Goal: Transaction & Acquisition: Purchase product/service

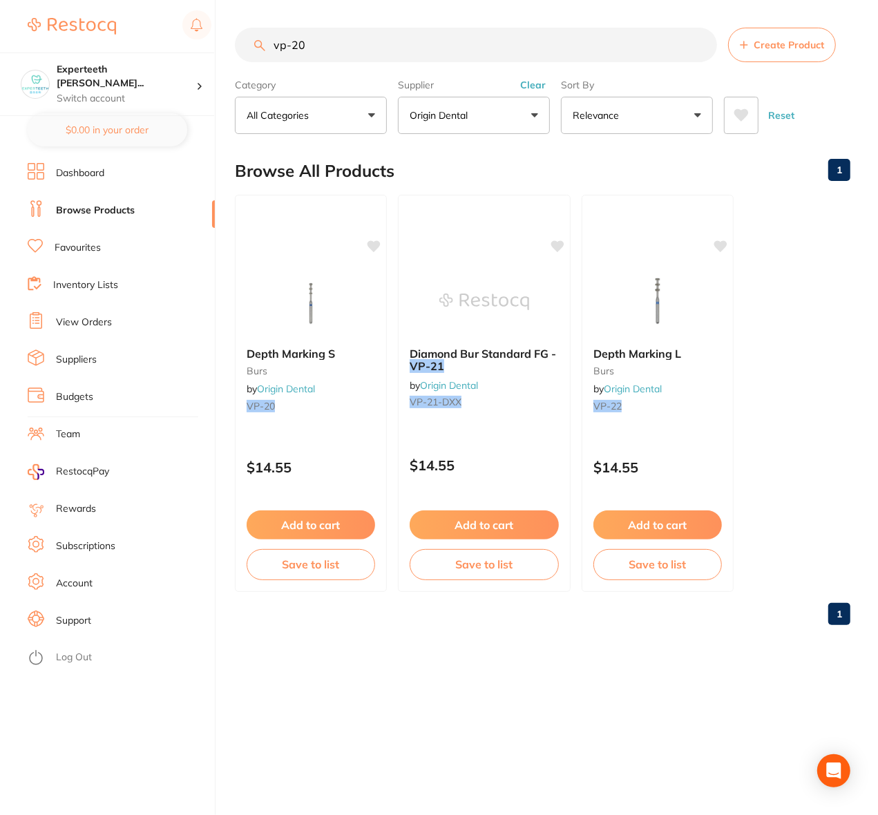
click at [814, 228] on ul "Depth Marking S burs by Origin Dental VP-20 $14.55 Add to cart Save to list Dia…" at bounding box center [543, 393] width 616 height 397
click at [305, 302] on img at bounding box center [310, 301] width 91 height 70
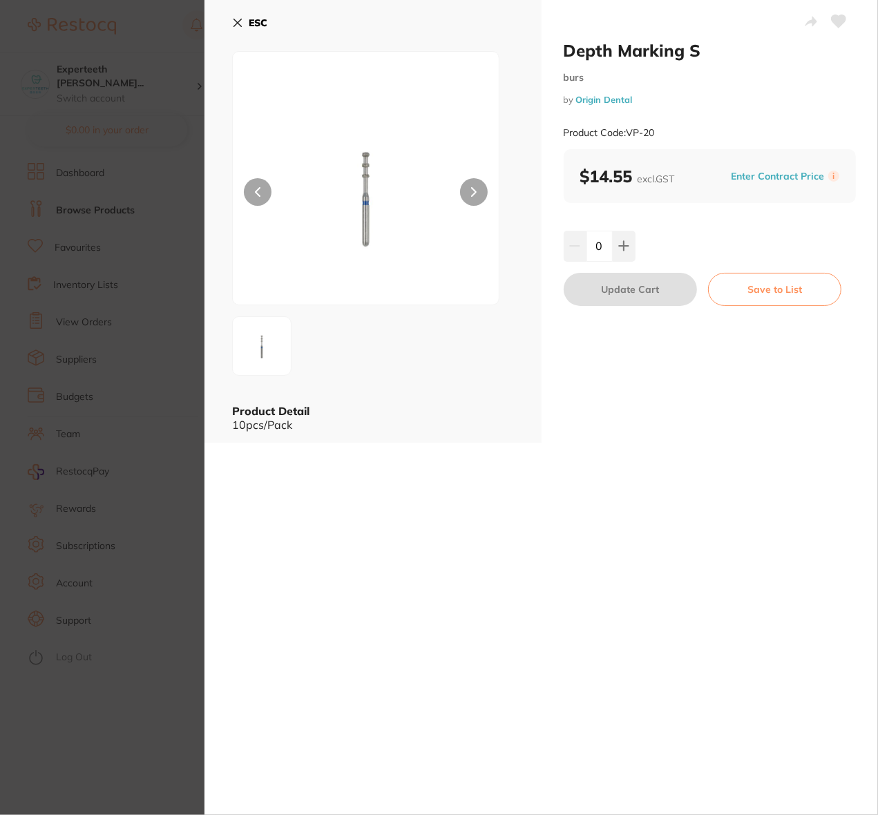
click at [511, 748] on div "Depth Marking S burs by Origin Dental Product Code: VP-20 ESC Product Detail 10…" at bounding box center [542, 407] width 674 height 815
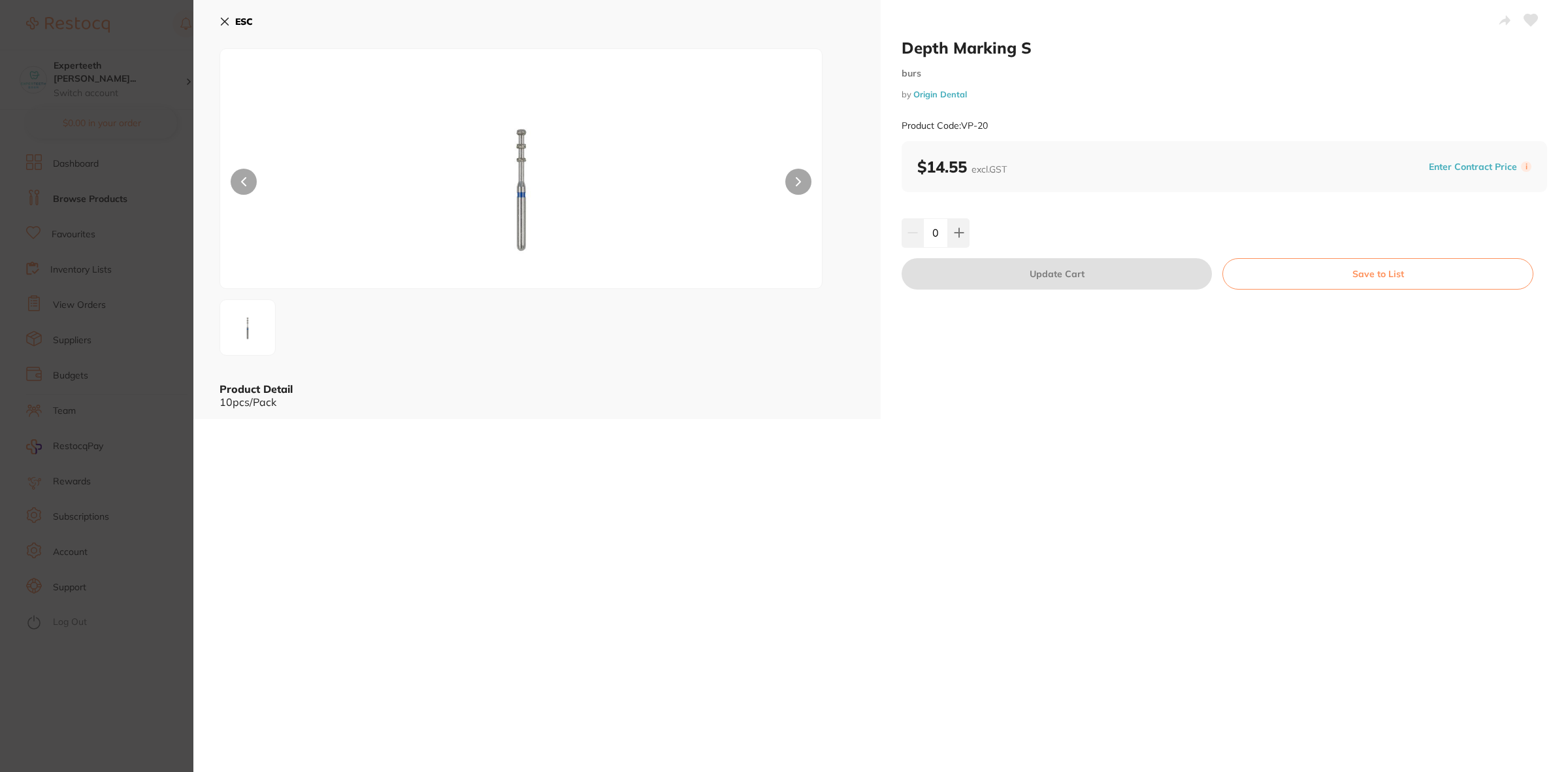
click at [707, 509] on div "Depth Marking S burs by Origin Dental Product Code: VP-20 ESC Product Detail 10…" at bounding box center [881, 386] width 1375 height 772
click at [830, 484] on div "Depth Marking S burs by Origin Dental Product Code: VP-20 ESC Product Detail 10…" at bounding box center [881, 386] width 1375 height 772
click at [830, 229] on icon at bounding box center [959, 232] width 10 height 10
type input "1"
click at [830, 272] on button "Update Cart" at bounding box center [1057, 273] width 310 height 31
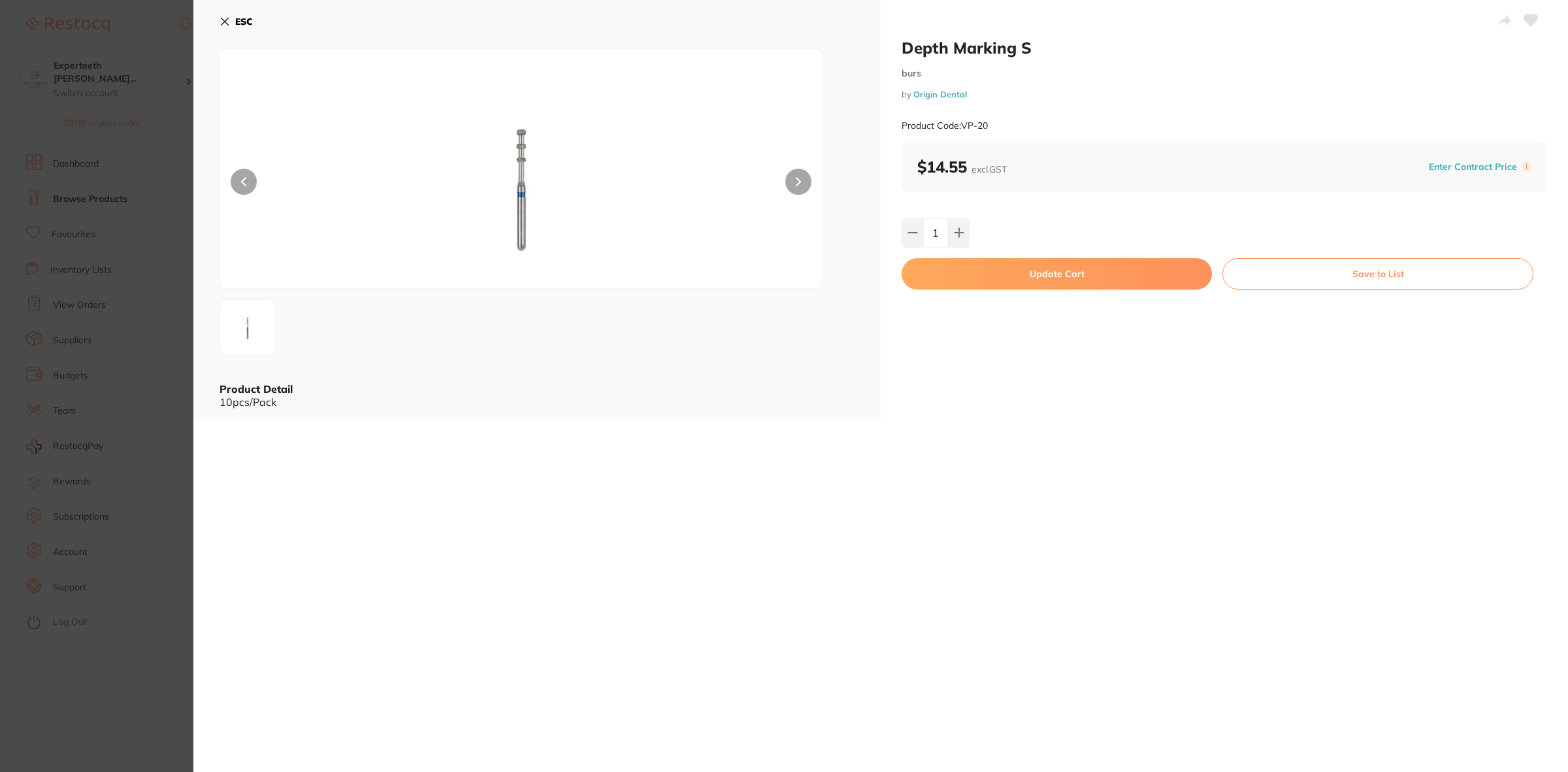
checkbox input "false"
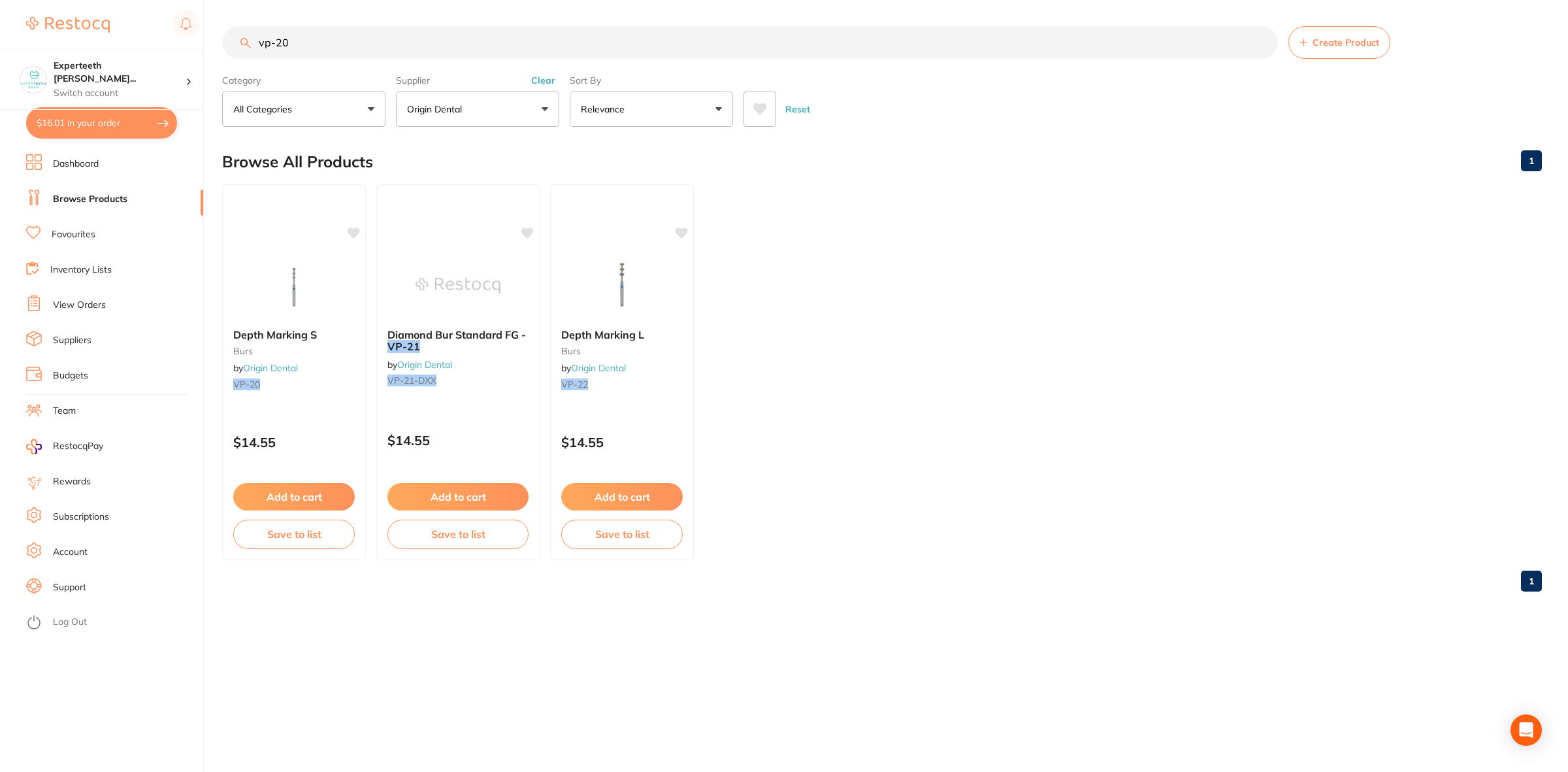
click at [830, 390] on ul "Depth Marking S burs by Origin Dental VP-20 $14.55 Add to cart Save to list Dia…" at bounding box center [882, 372] width 1320 height 376
click at [830, 377] on ul "Depth Marking S burs by Origin Dental VP-20 $14.55 Add to cart Save to list Dia…" at bounding box center [882, 372] width 1320 height 376
click at [601, 295] on img at bounding box center [621, 285] width 86 height 66
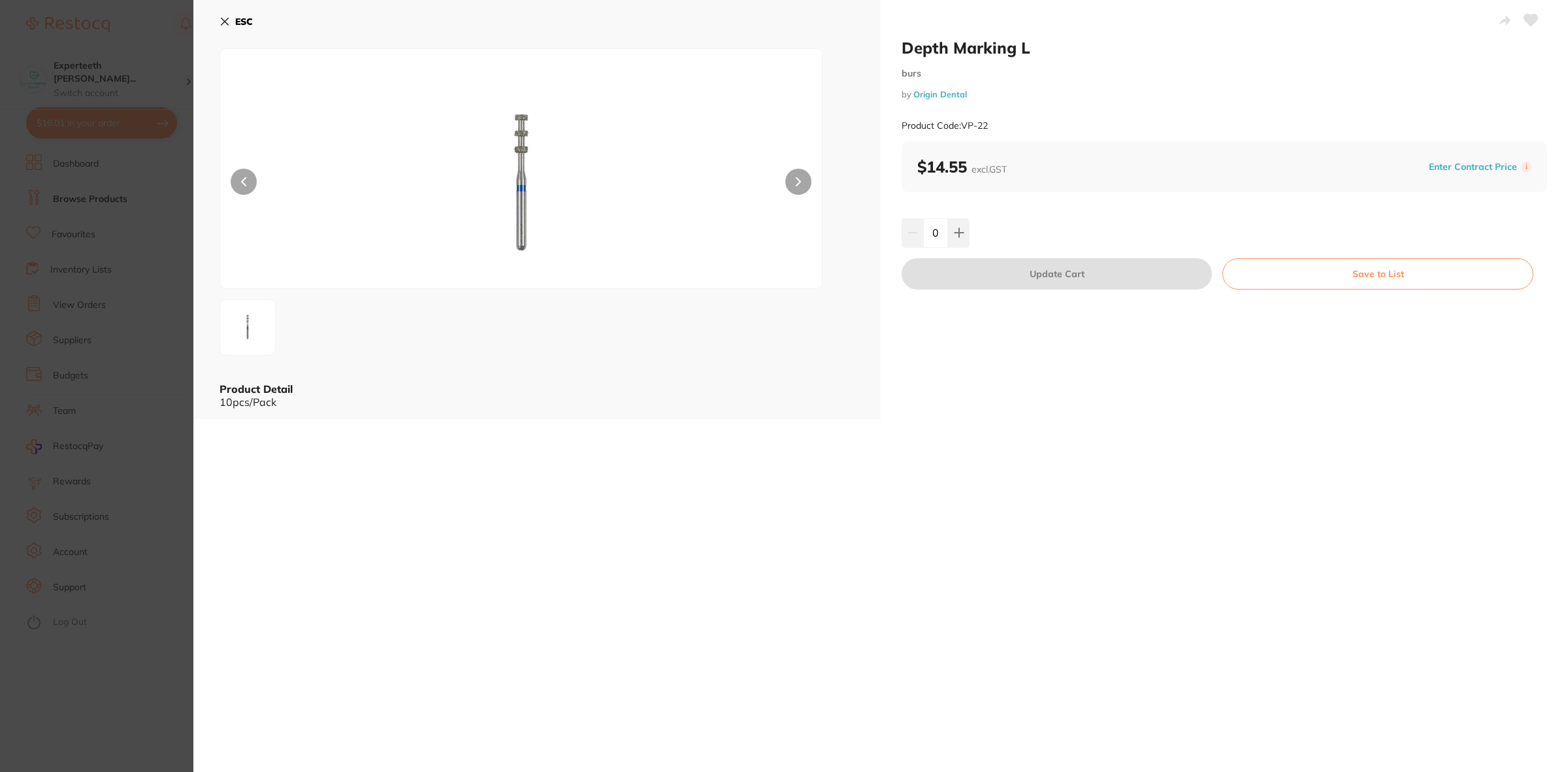
click at [96, 189] on section "Depth Marking L burs by Origin Dental Product Code: VP-22 ESC Product Detail 10…" at bounding box center [784, 386] width 1568 height 772
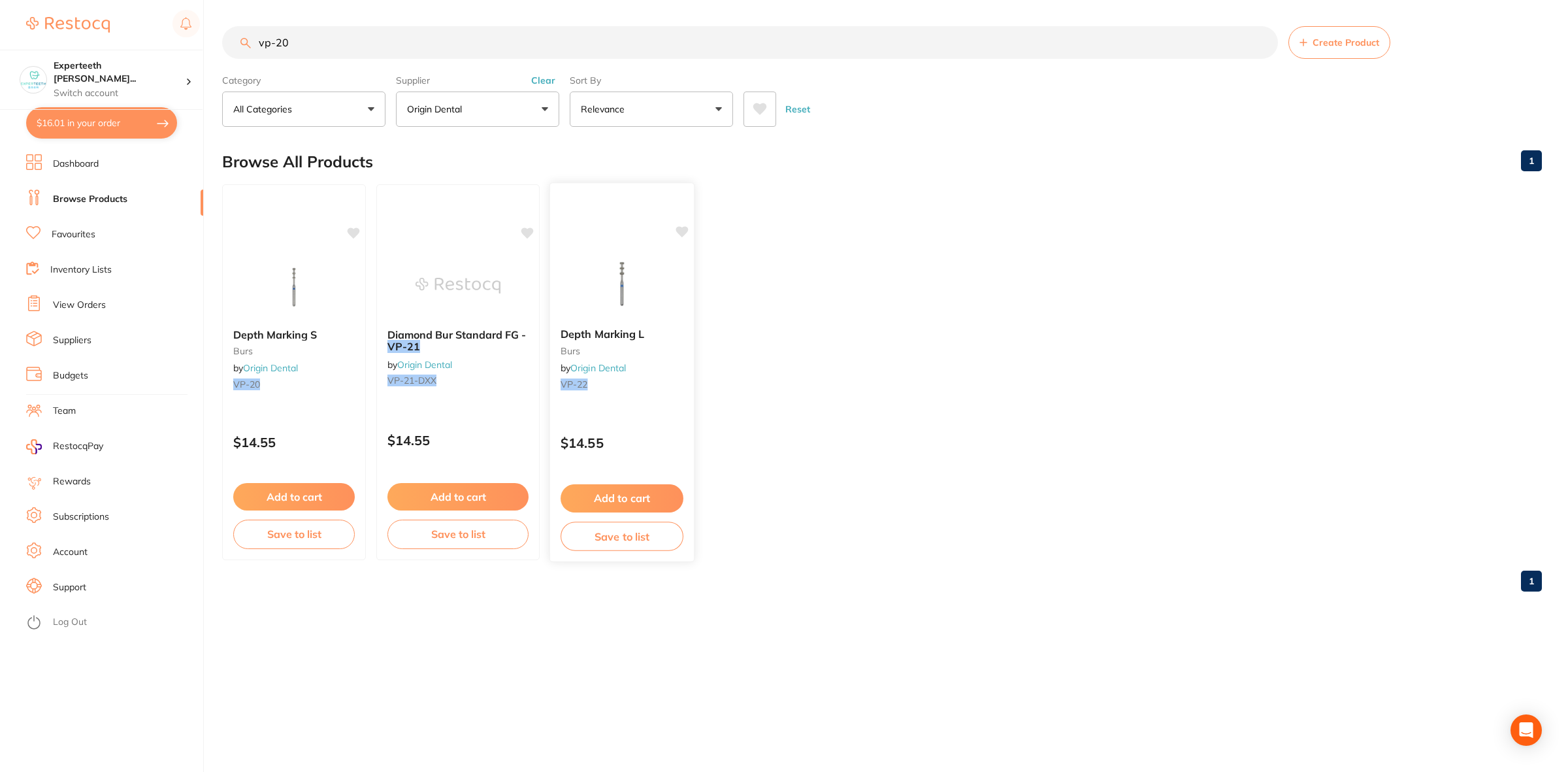
click at [624, 295] on img at bounding box center [621, 285] width 86 height 66
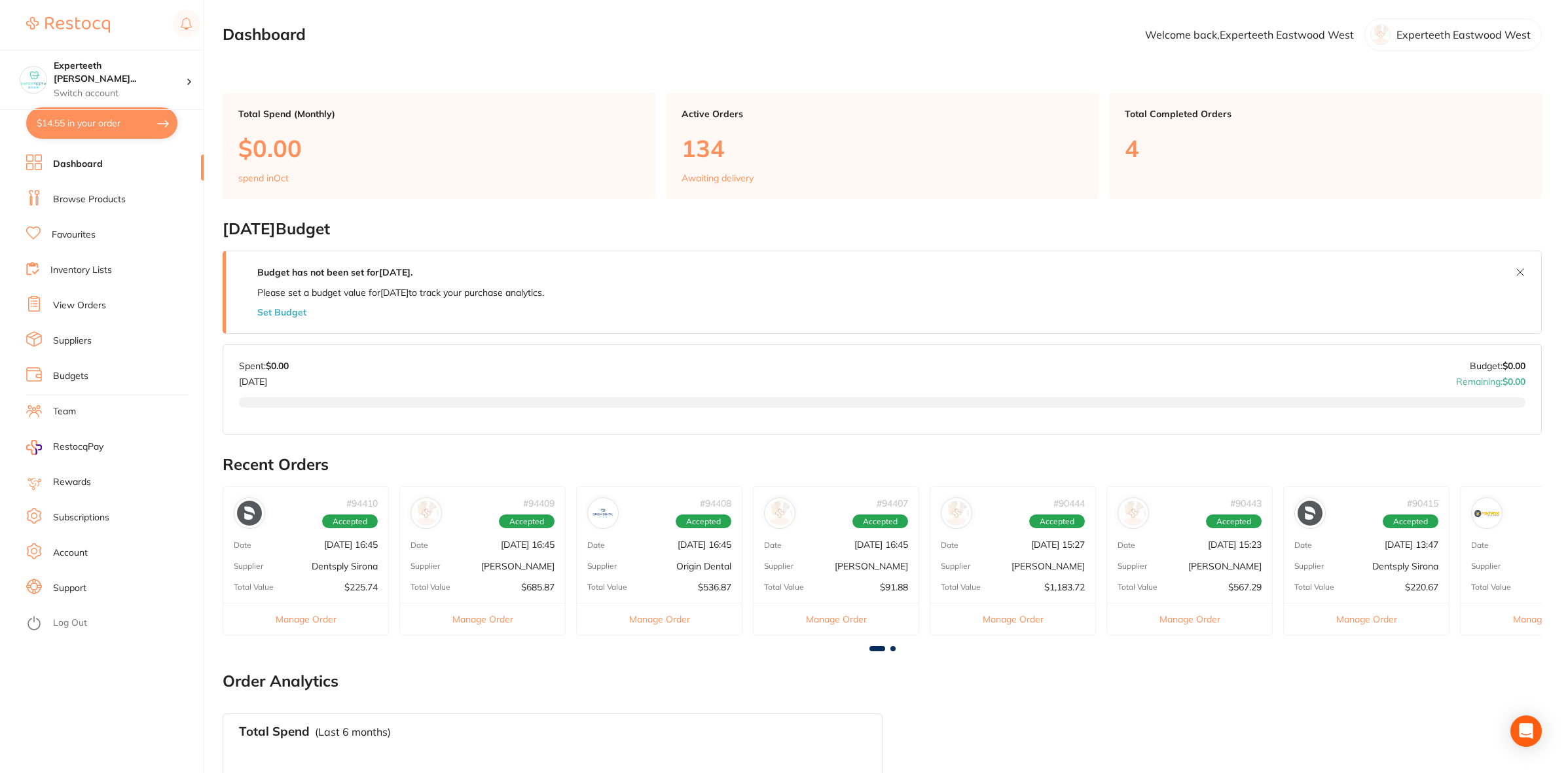
click at [85, 128] on button "$14.55 in your order" at bounding box center [102, 122] width 152 height 31
checkbox input "true"
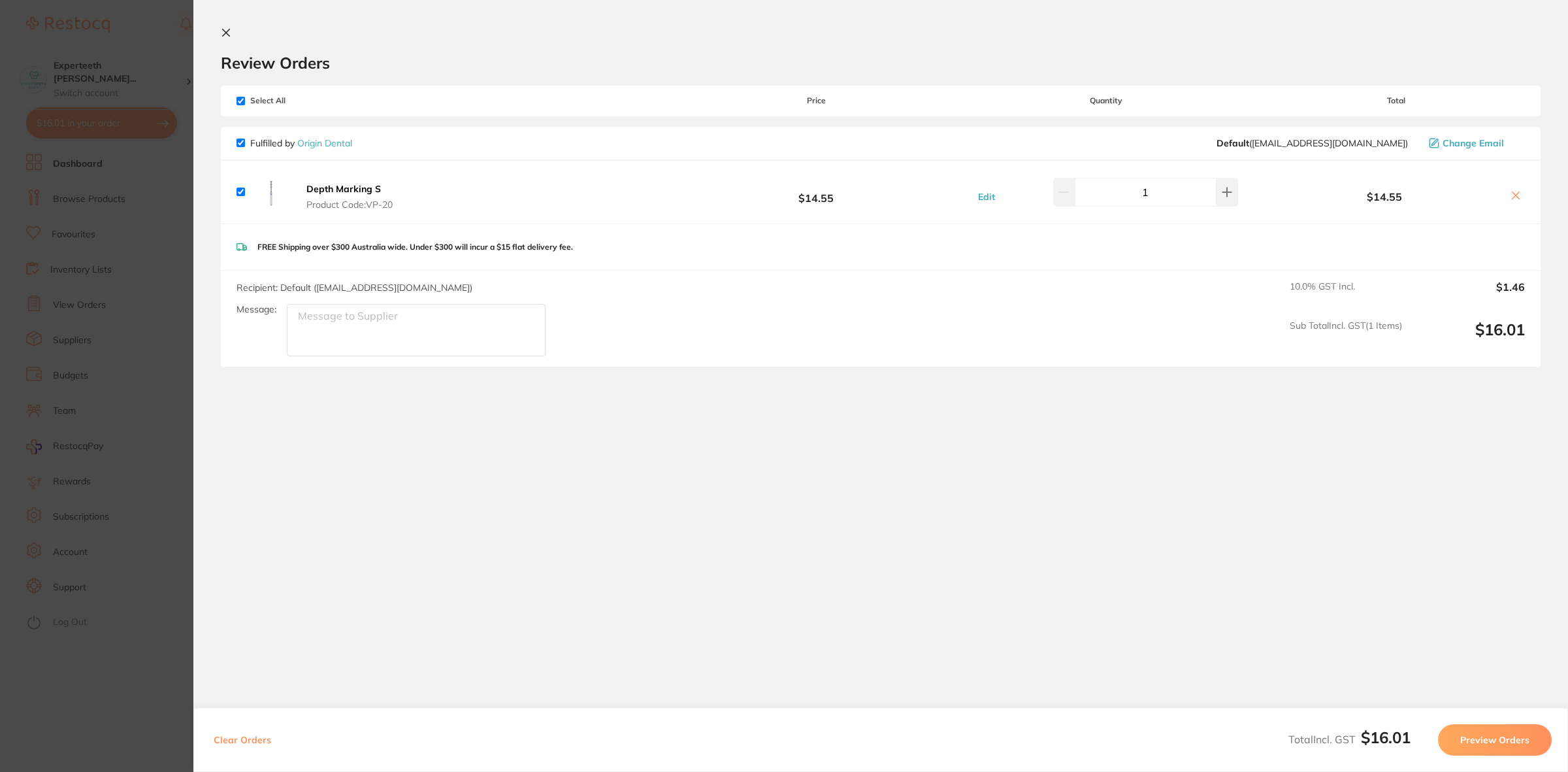
click at [105, 202] on section "Update RRP Set your pre negotiated price for this item. Item Agreed RRP (excl. …" at bounding box center [784, 386] width 1568 height 772
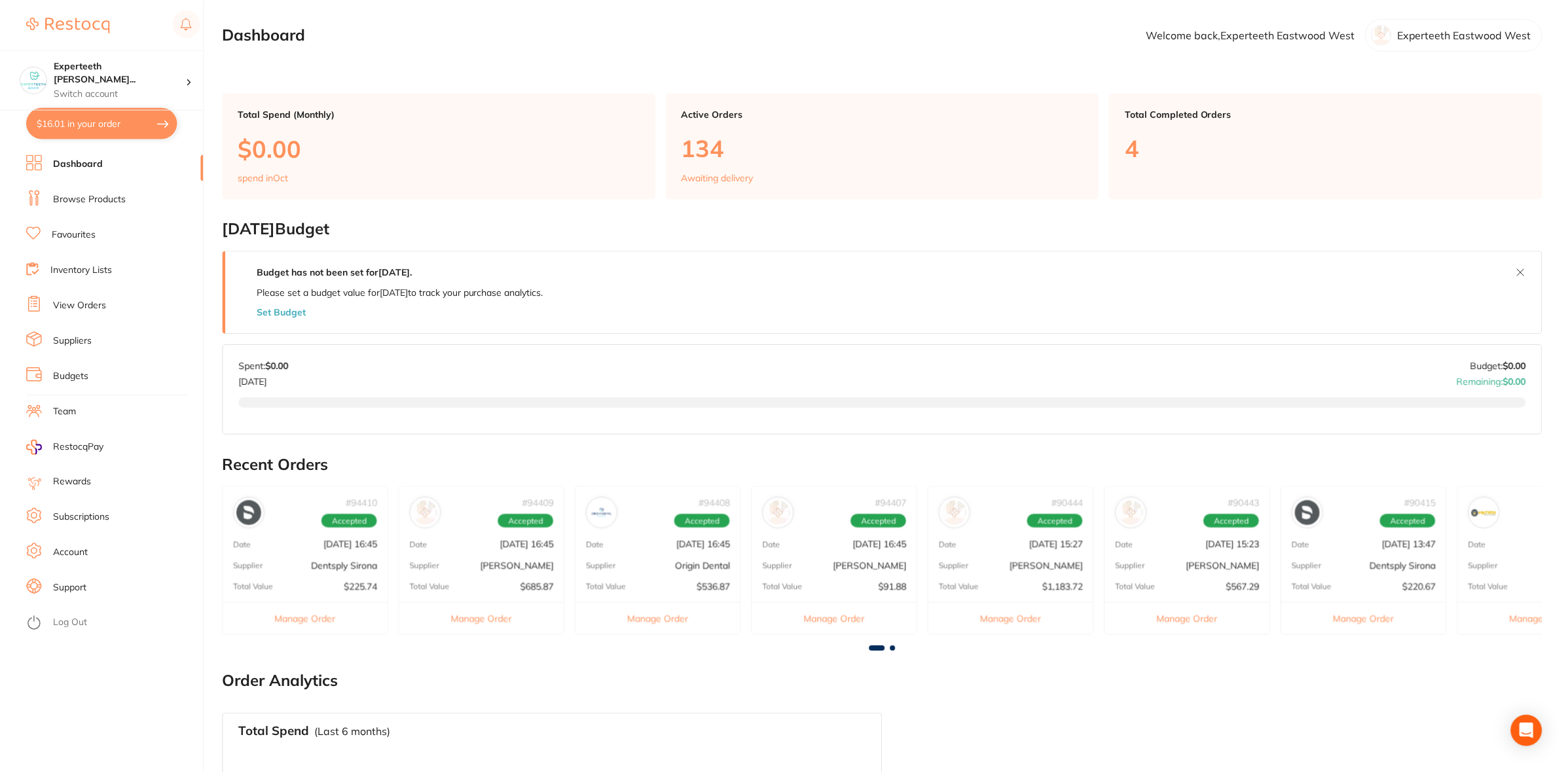
scroll to position [3, 0]
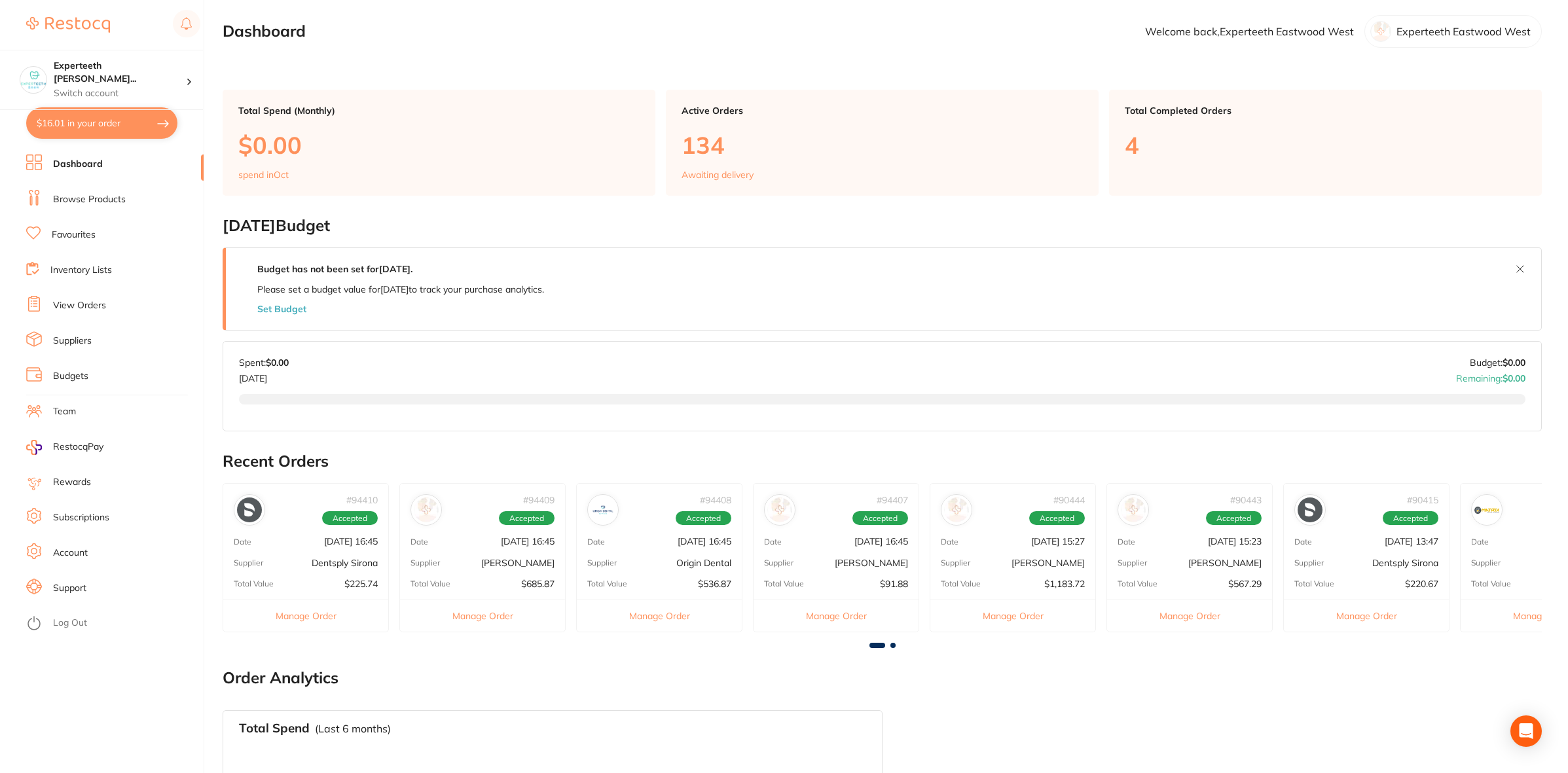
click at [100, 200] on link "Browse Products" at bounding box center [89, 200] width 73 height 13
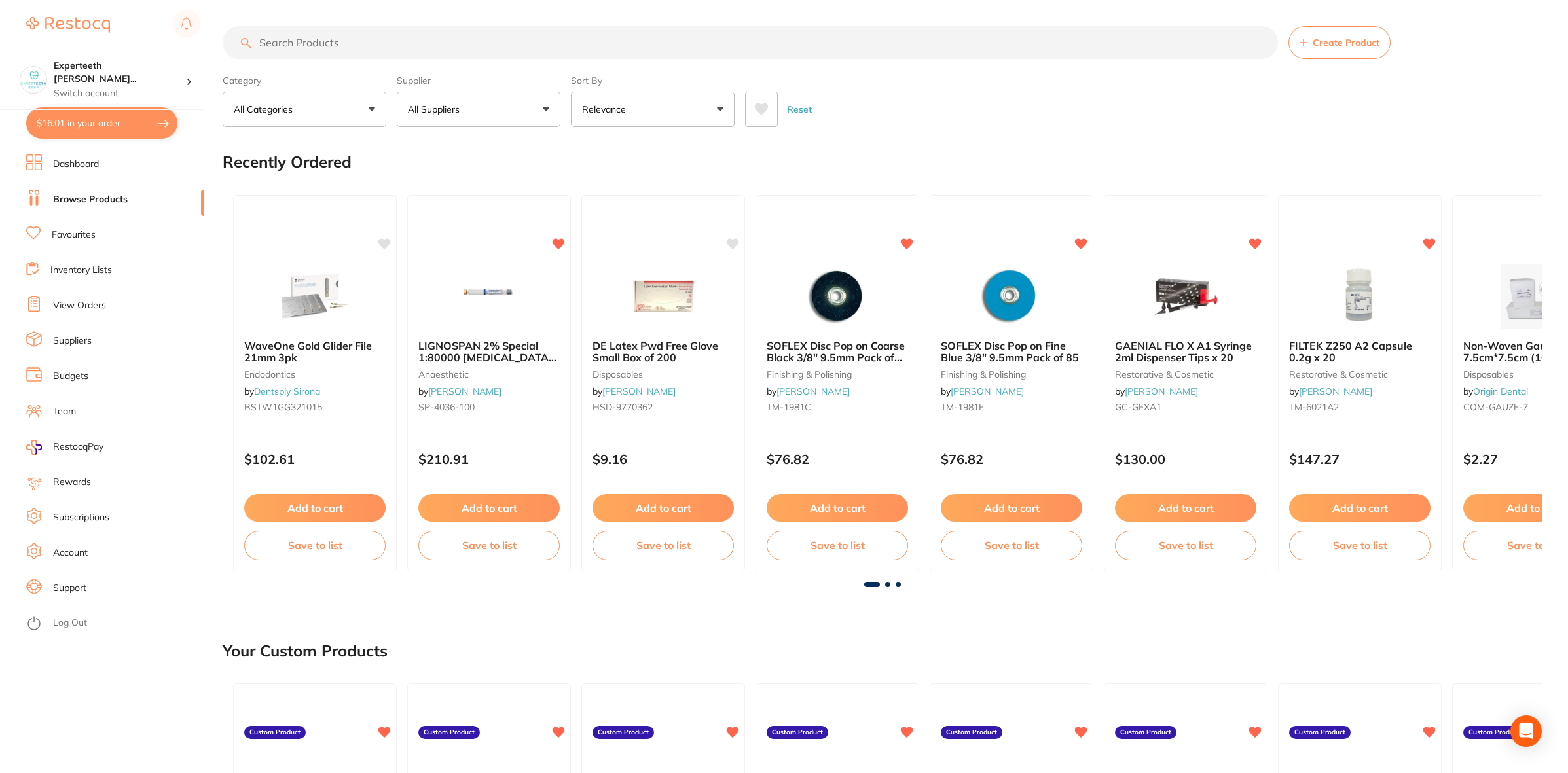
click at [334, 42] on input "search" at bounding box center [750, 43] width 1055 height 33
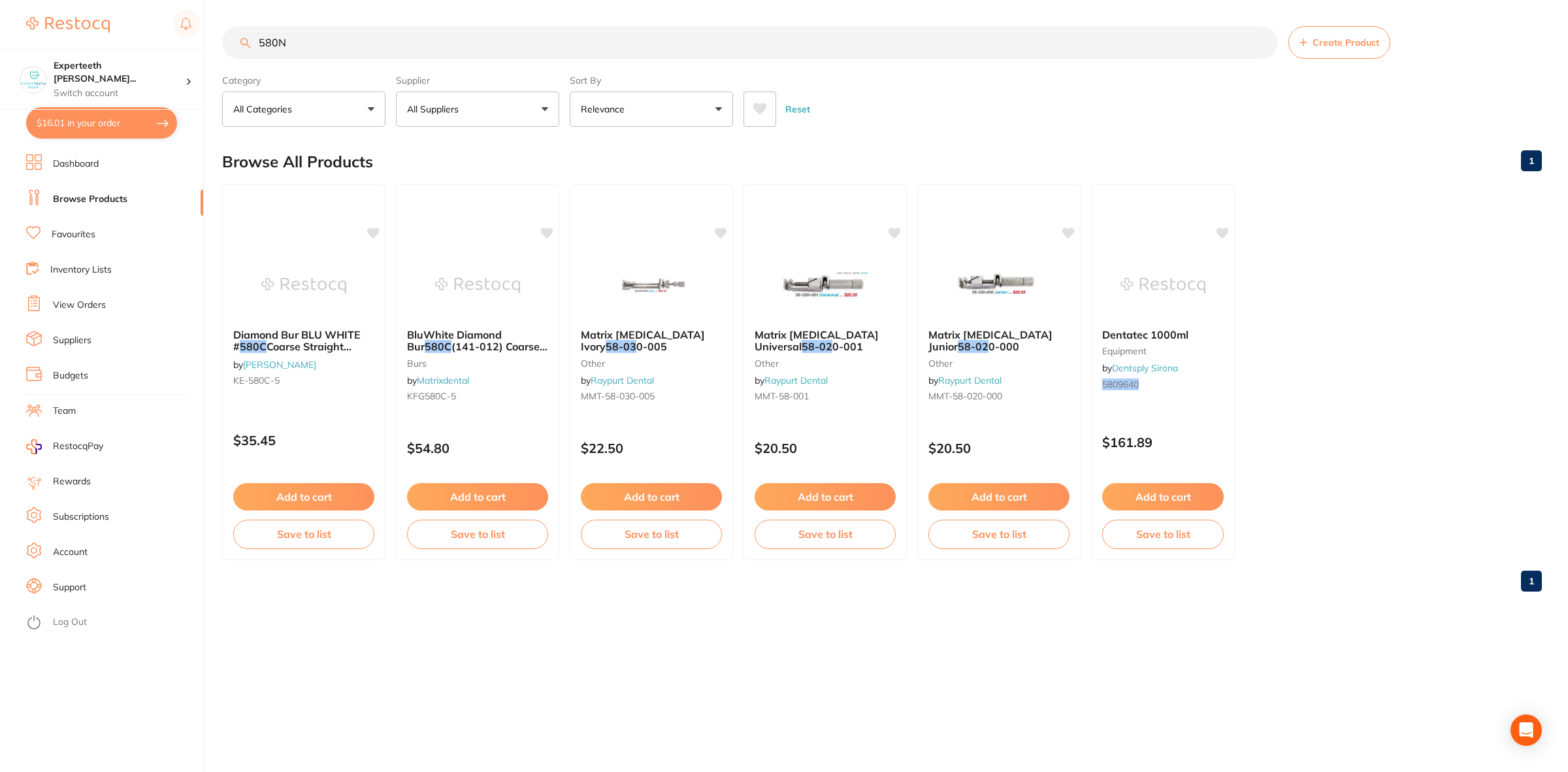
type input "580N"
click at [536, 103] on button "All Suppliers" at bounding box center [478, 109] width 164 height 35
drag, startPoint x: 314, startPoint y: 33, endPoint x: 0, endPoint y: 44, distance: 314.2
click at [0, 44] on div "$16.01 Experteeth [PERSON_NAME]... Switch account Experteeth Eastwood West $16.…" at bounding box center [784, 386] width 1568 height 772
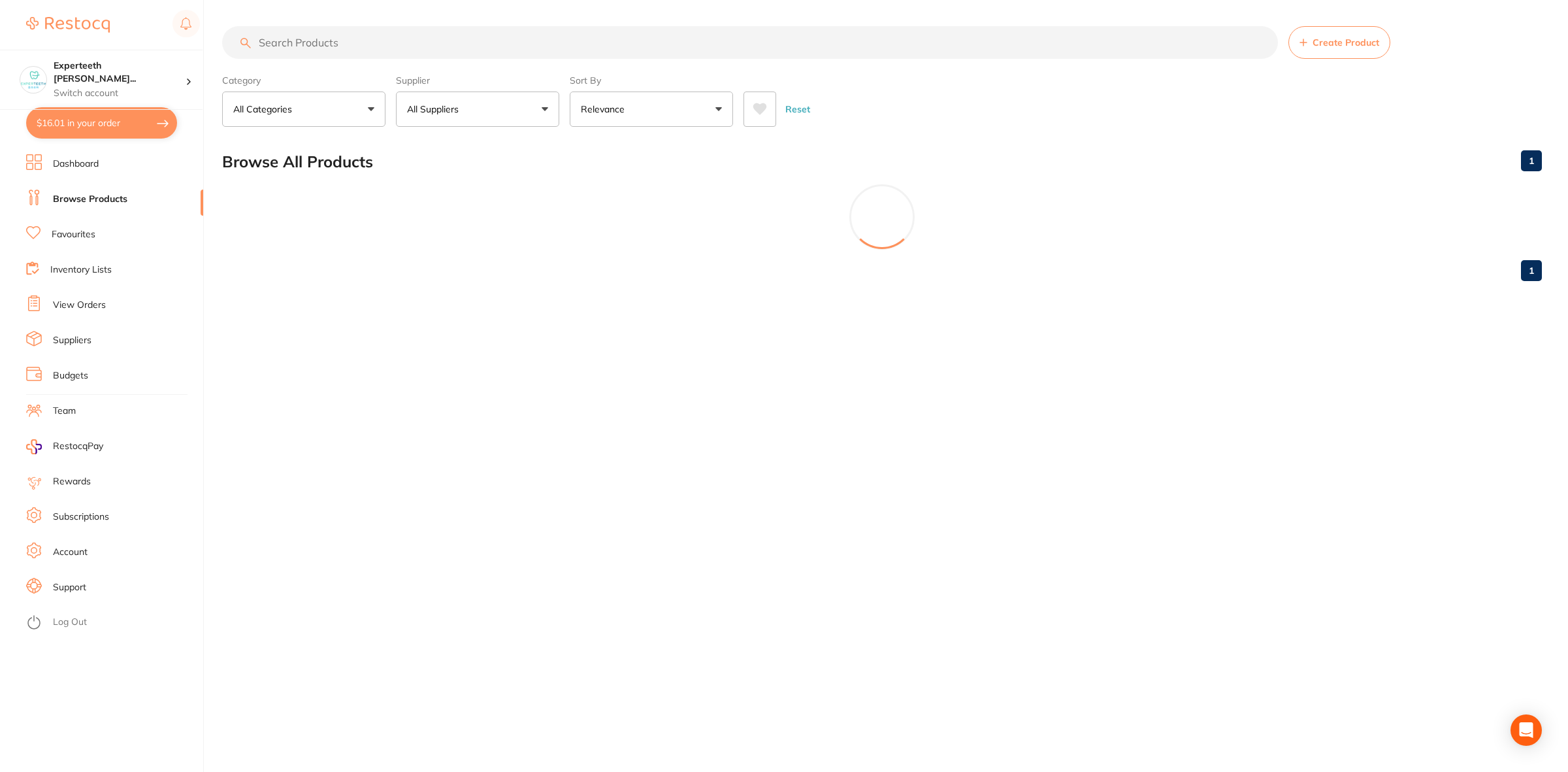
click at [458, 105] on p "All Suppliers" at bounding box center [436, 109] width 57 height 13
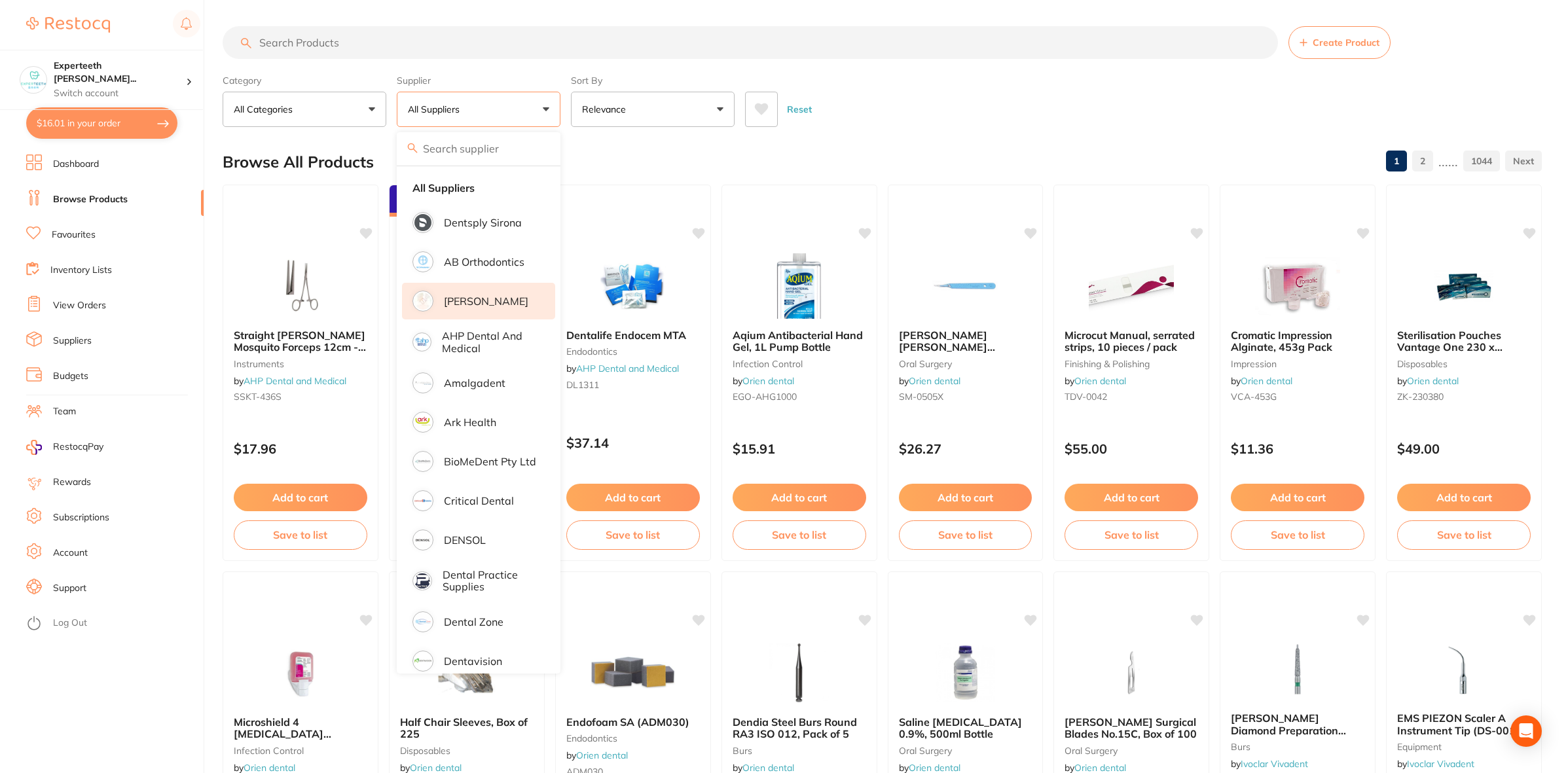
click at [498, 299] on p "[PERSON_NAME]" at bounding box center [486, 301] width 84 height 11
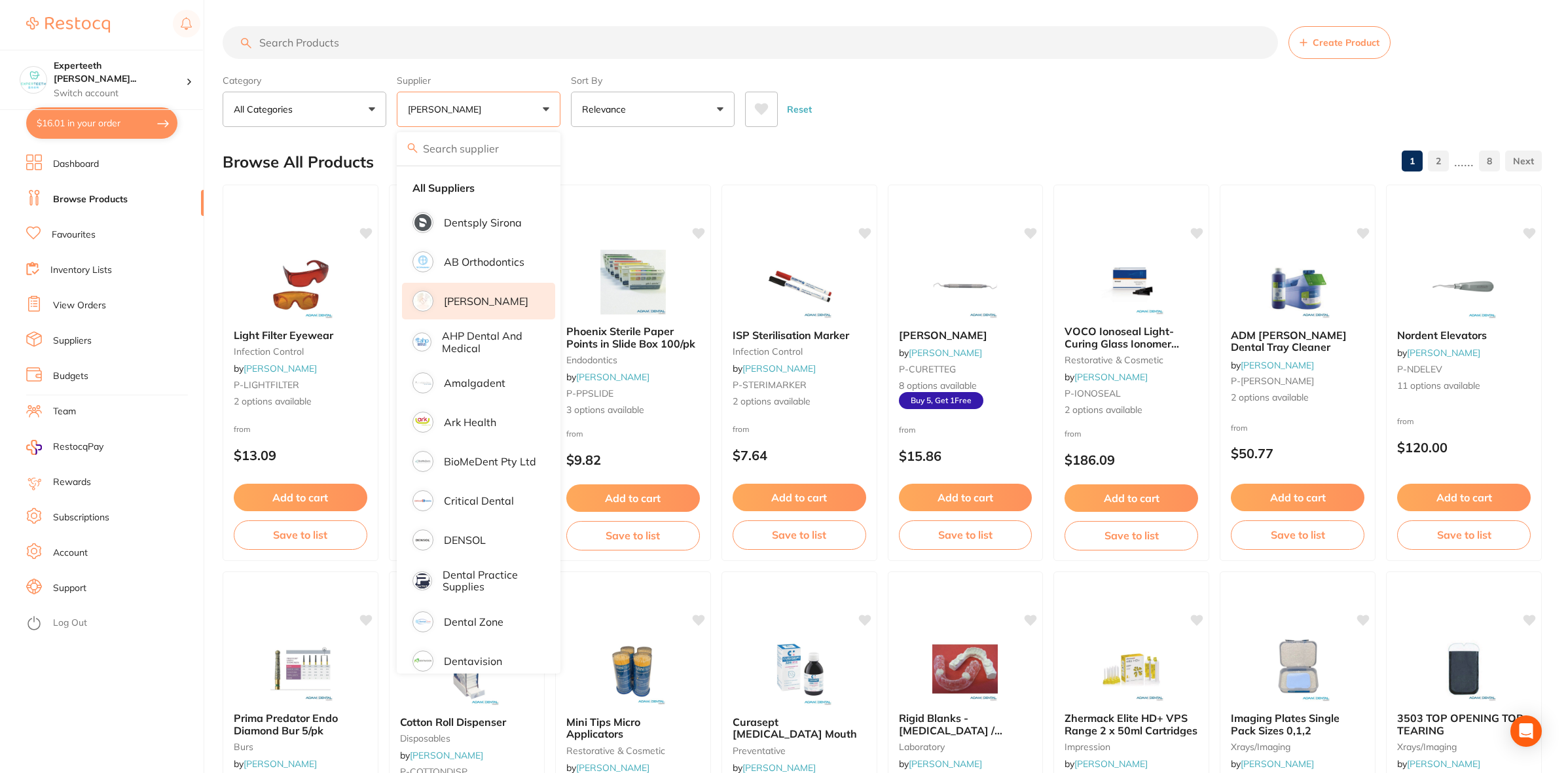
click at [359, 44] on input "search" at bounding box center [750, 43] width 1055 height 33
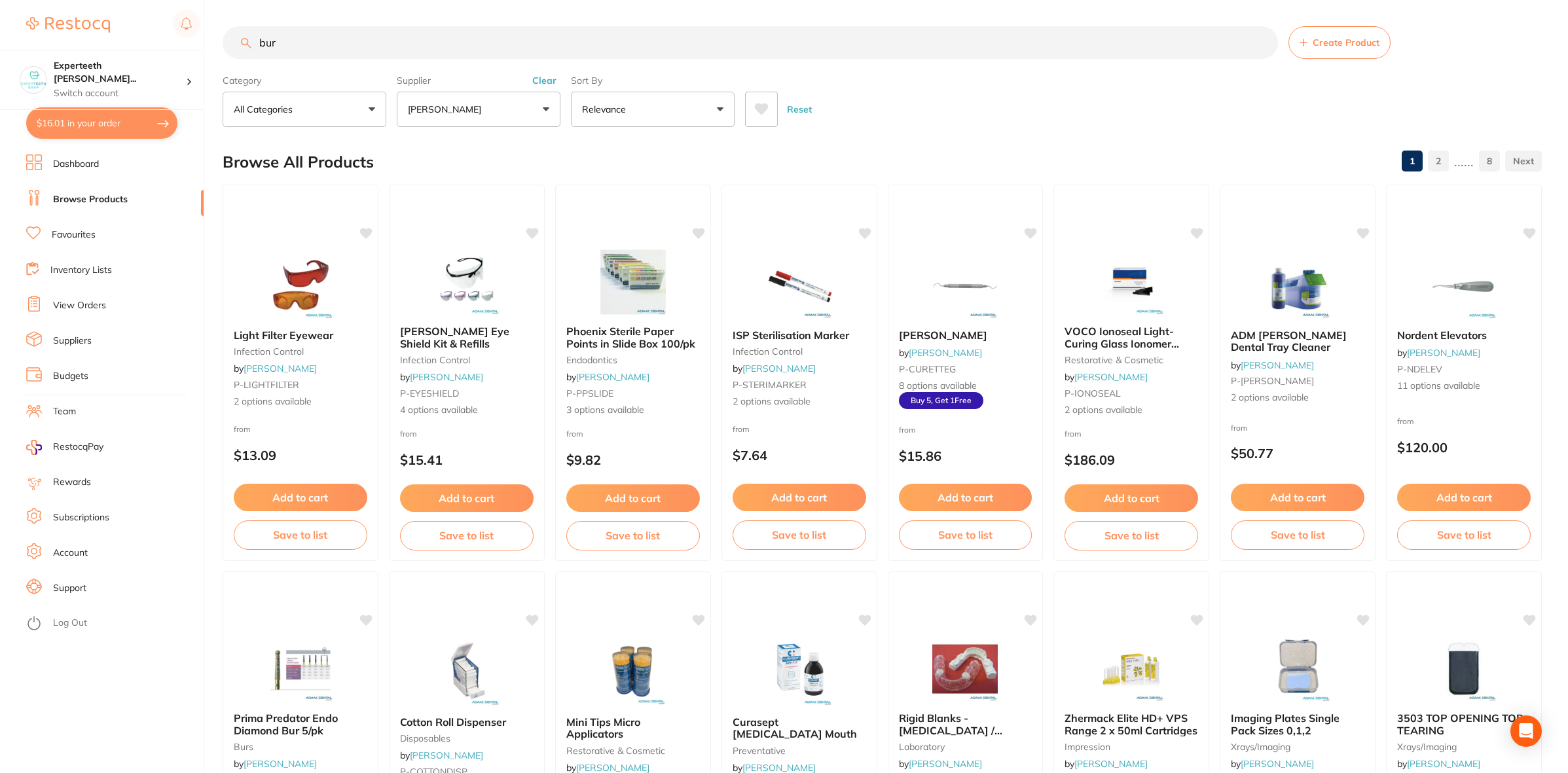
type input "bur"
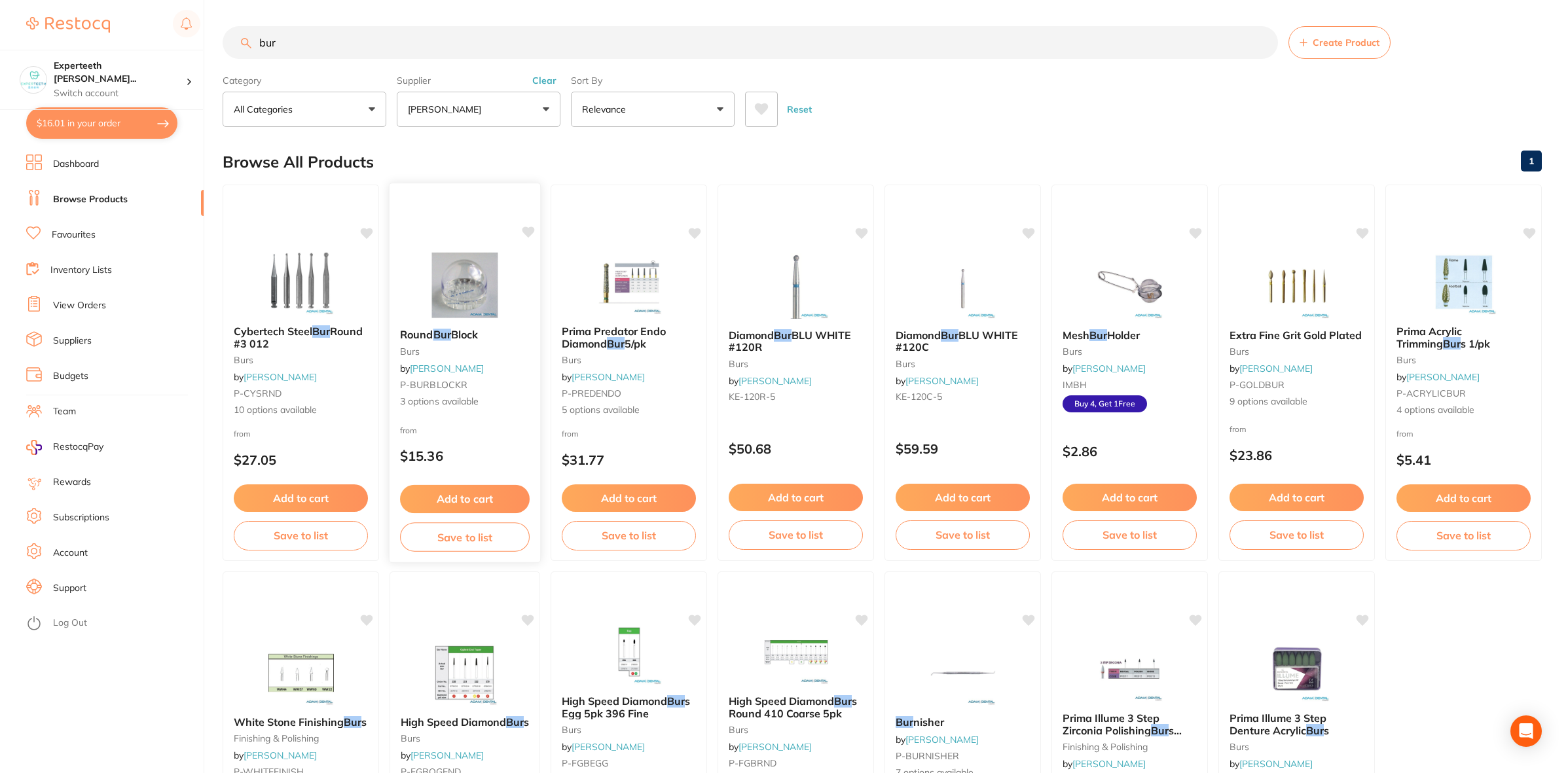
click at [469, 319] on div "Round Bur Block burs by [PERSON_NAME] P-BURBLOCKR 3 options available" at bounding box center [464, 369] width 151 height 100
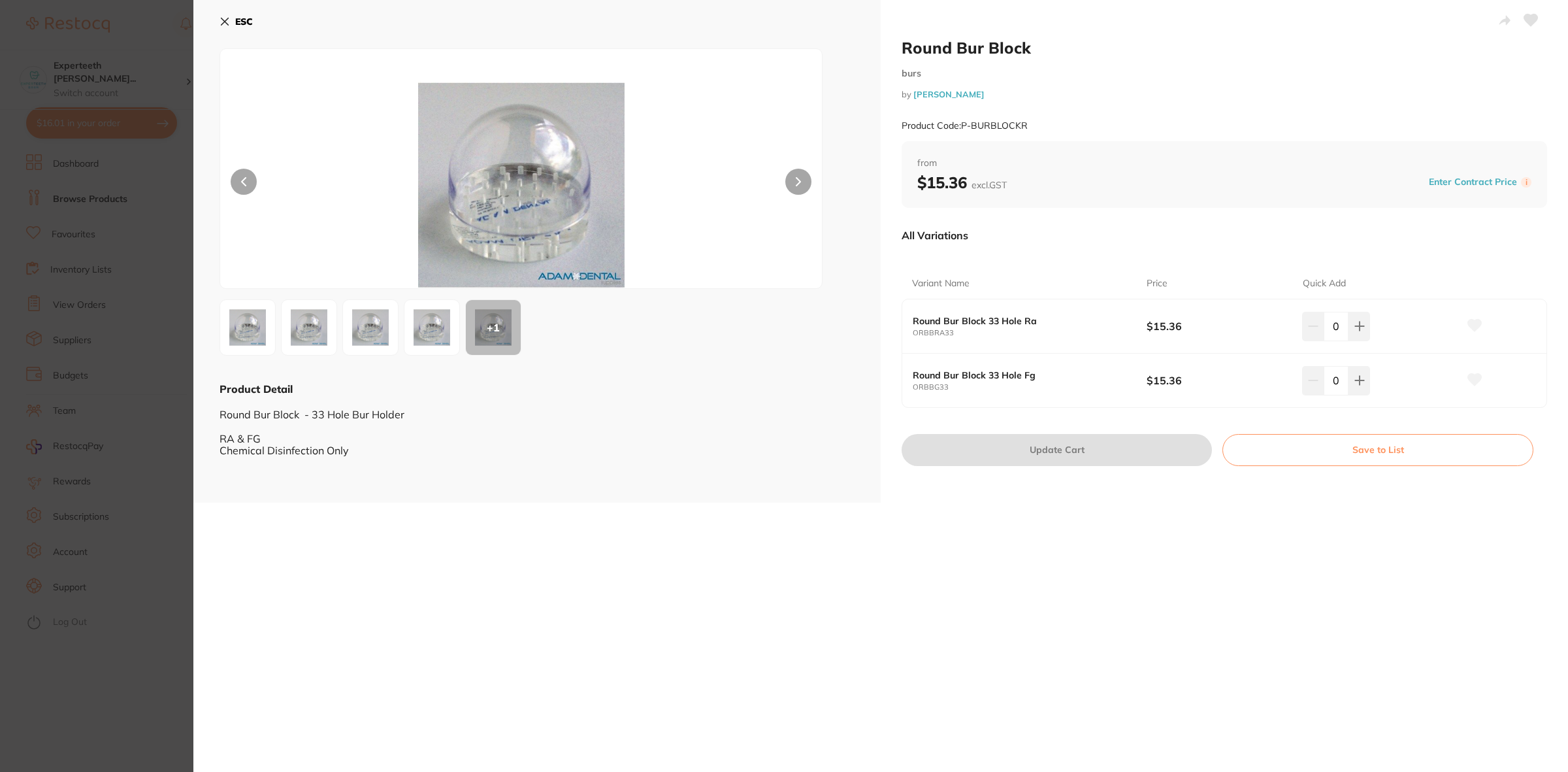
click at [136, 495] on section "Round Bur Block burs by [PERSON_NAME] Product Code: P-BURBLOCKR ESC + 1 Product…" at bounding box center [784, 386] width 1568 height 772
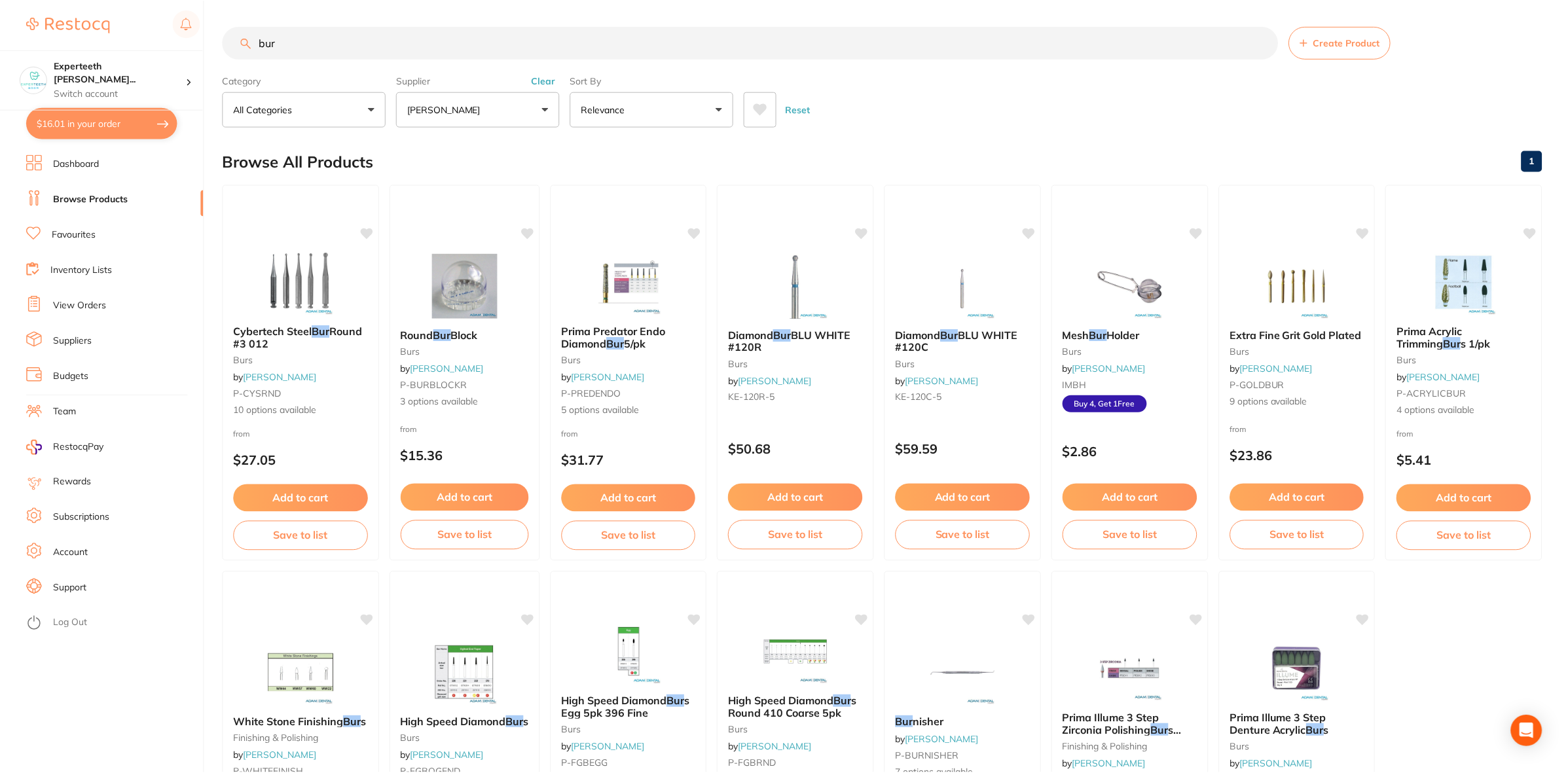
scroll to position [3, 0]
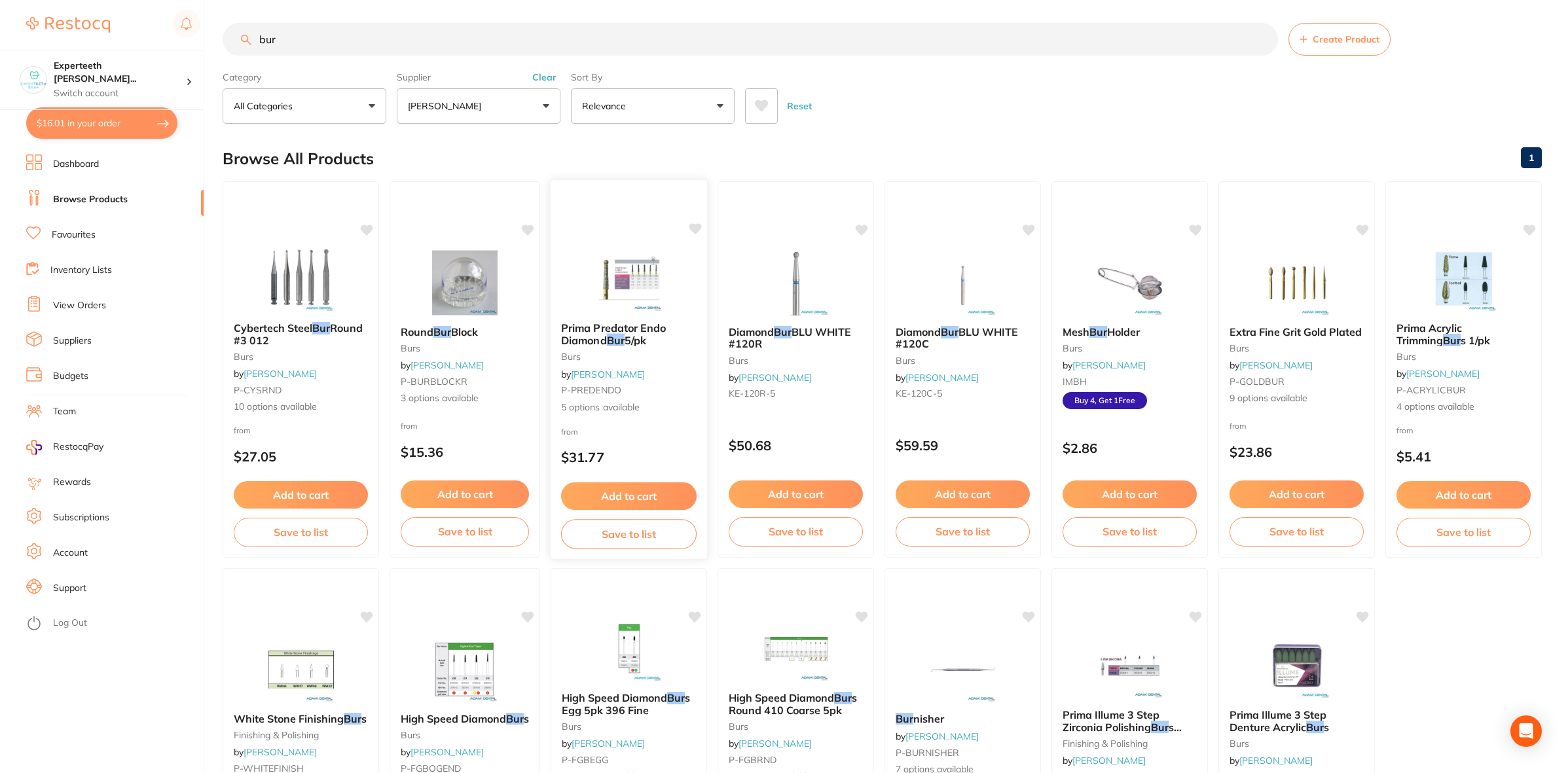
click at [620, 323] on span "Prima Predator Endo Diamond" at bounding box center [613, 333] width 105 height 26
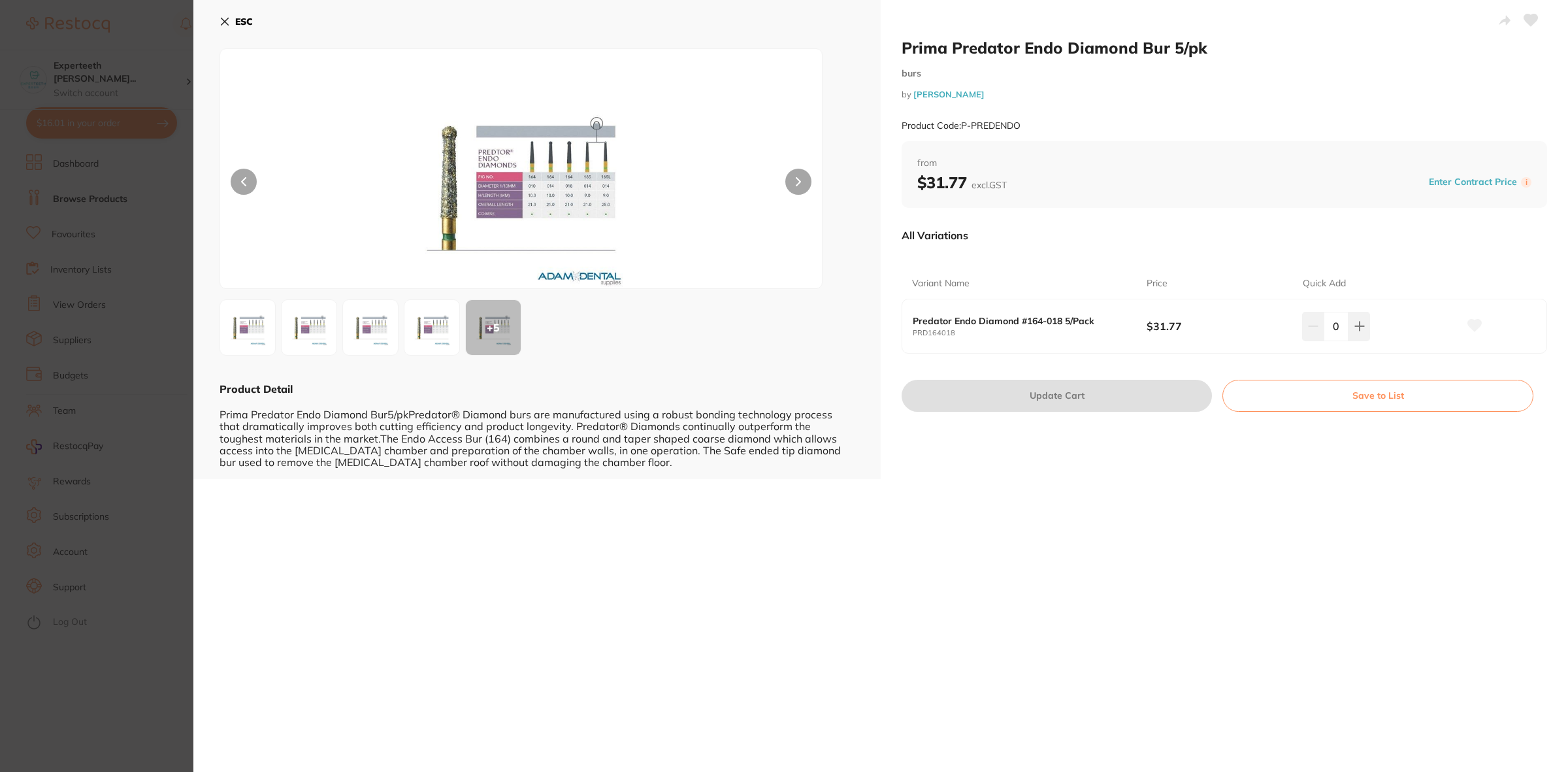
click at [102, 430] on section "Prima Predator Endo Diamond Bur 5/pk burs by [PERSON_NAME] Product Code: P-PRED…" at bounding box center [784, 386] width 1568 height 772
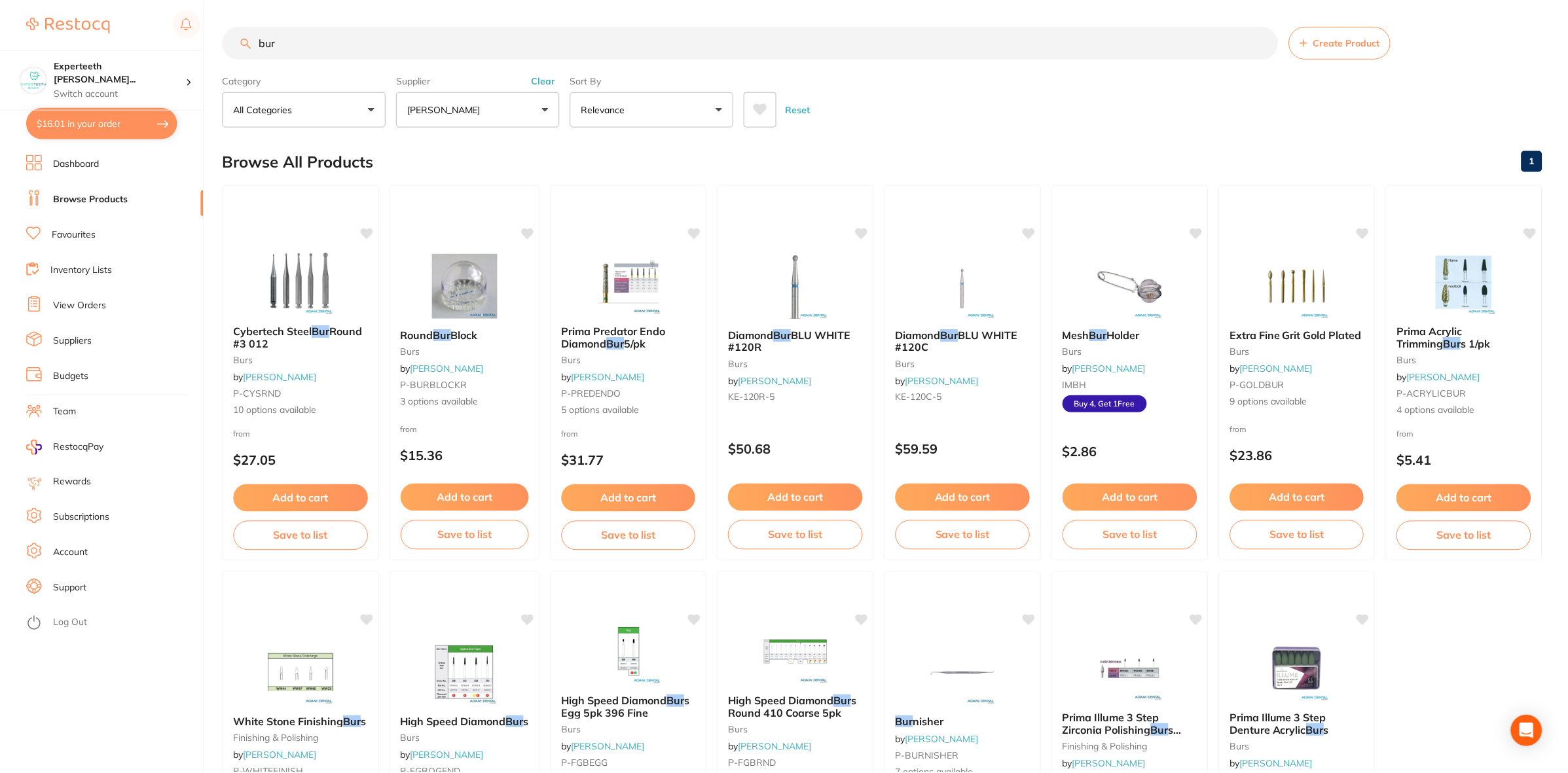
scroll to position [3, 0]
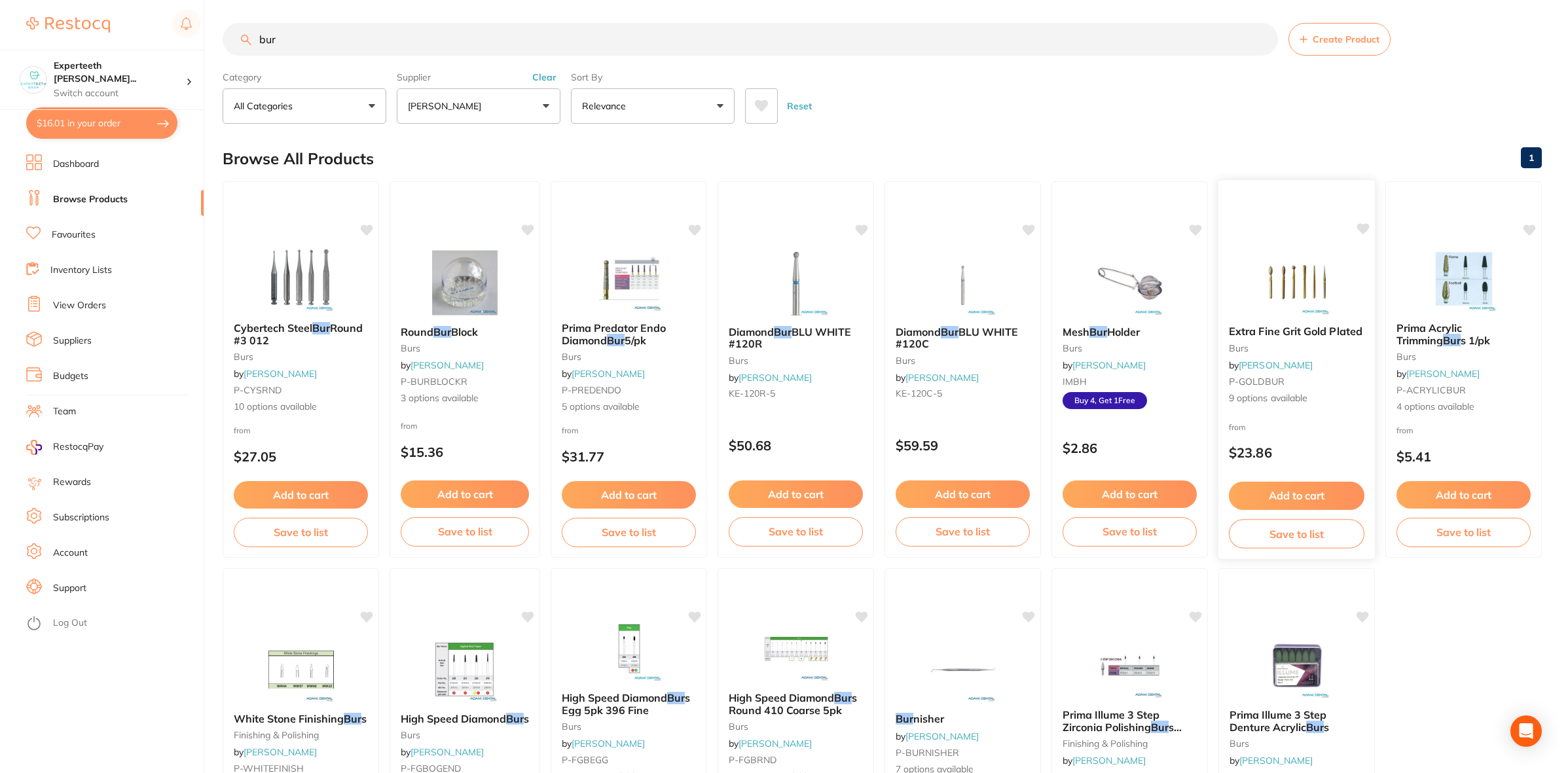
click at [1308, 322] on div "Extra Fine Grit Gold Plated burs by [PERSON_NAME] P-GOLDBUR 9 options available" at bounding box center [1296, 365] width 156 height 100
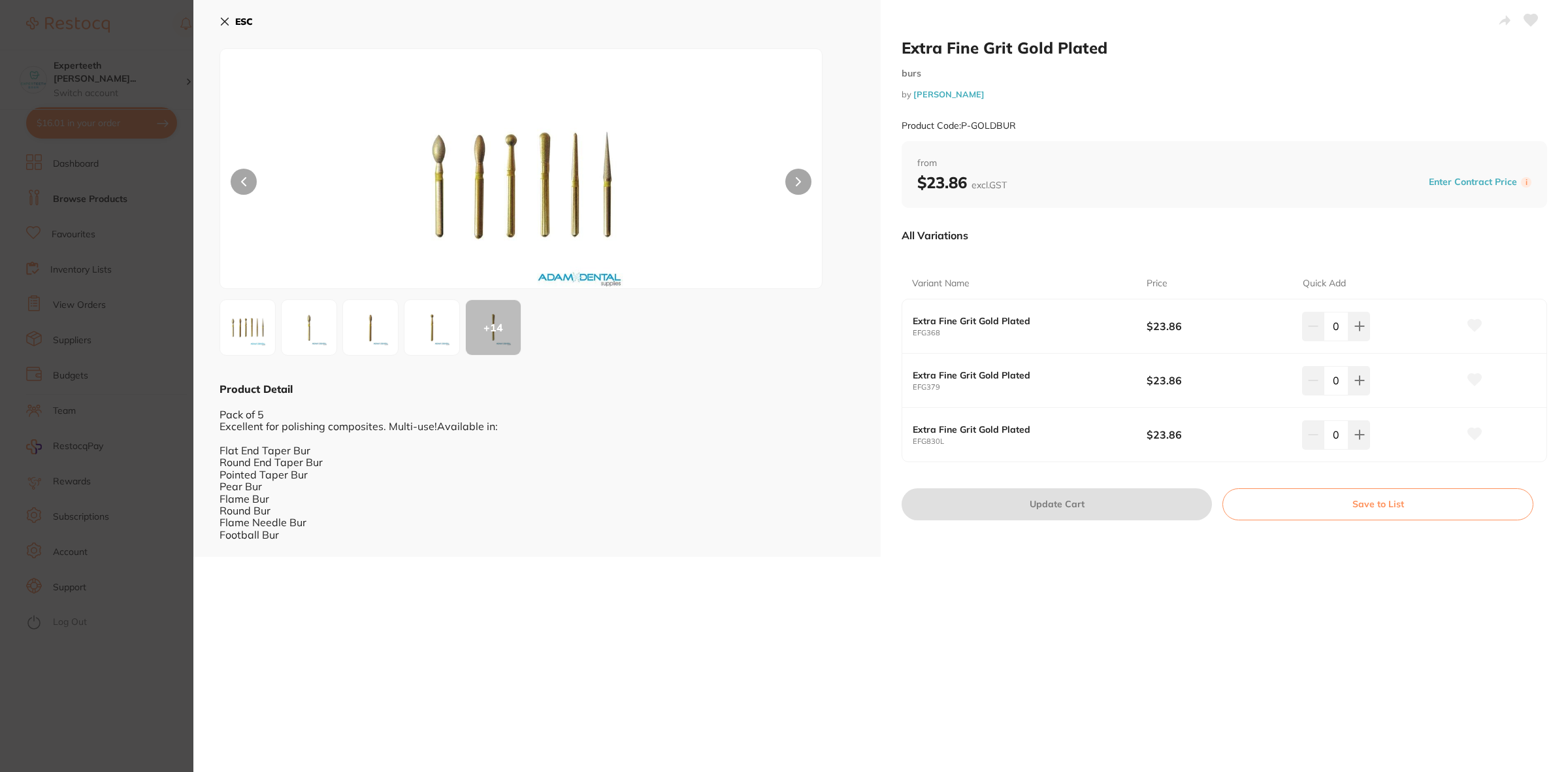
click at [81, 285] on section "Extra Fine Grit Gold Plated burs by [PERSON_NAME] Product Code: P-GOLDBUR ESC +…" at bounding box center [784, 386] width 1568 height 772
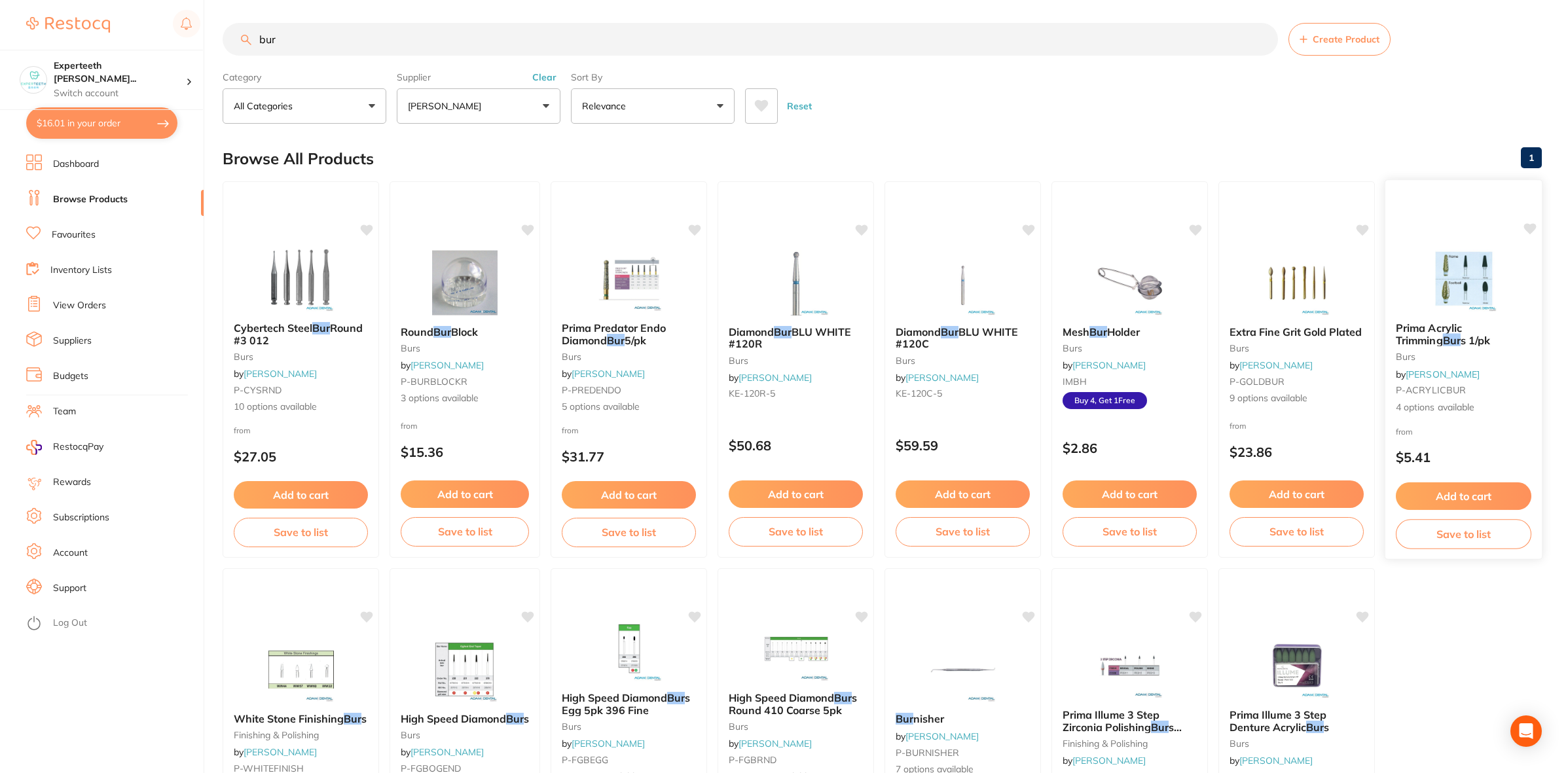
click at [1461, 297] on img at bounding box center [1464, 279] width 86 height 66
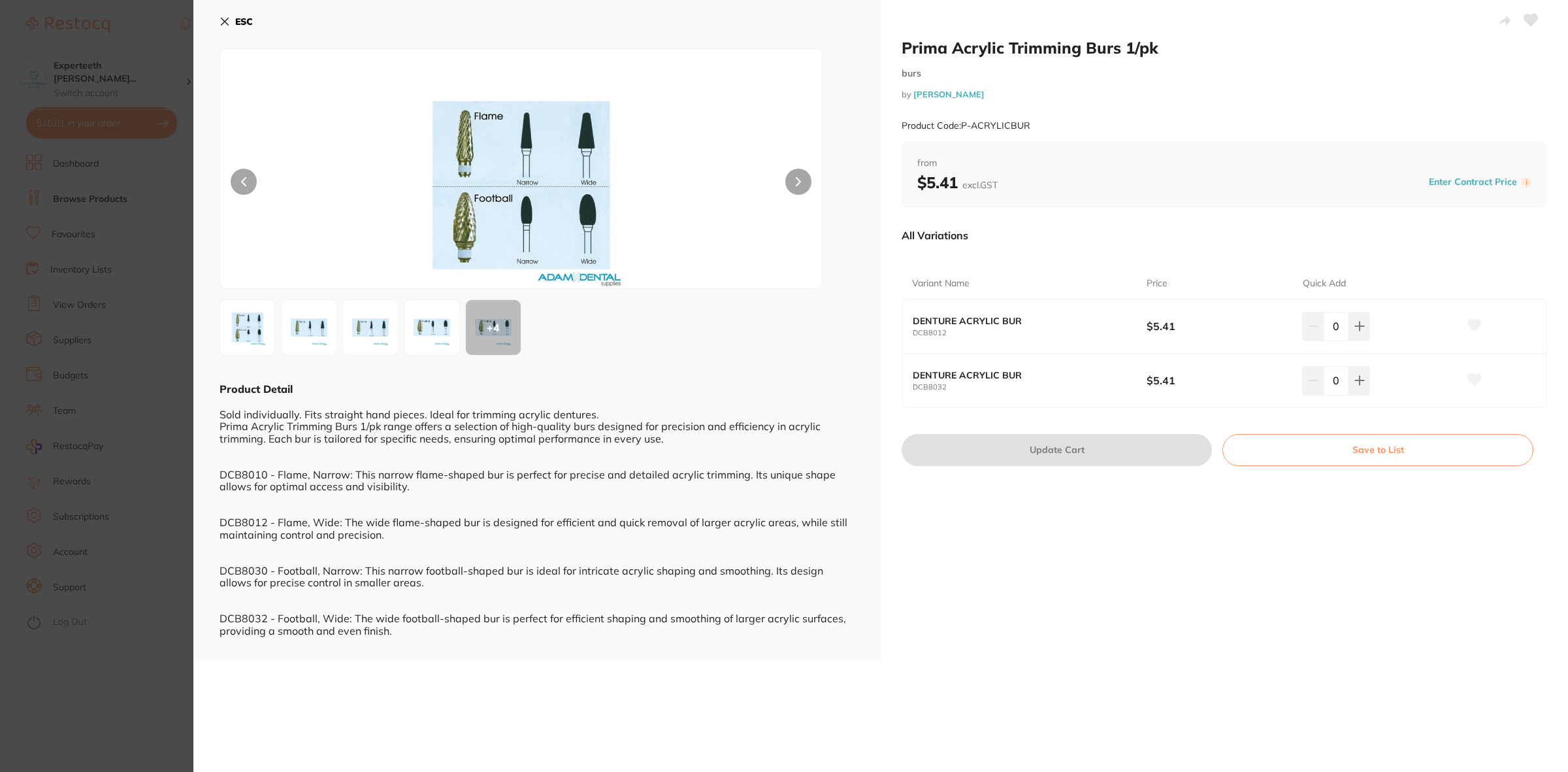
click at [78, 458] on section "Prima Acrylic Trimming Burs 1/pk burs by [PERSON_NAME] Product Code: P-ACRYLICB…" at bounding box center [784, 386] width 1568 height 772
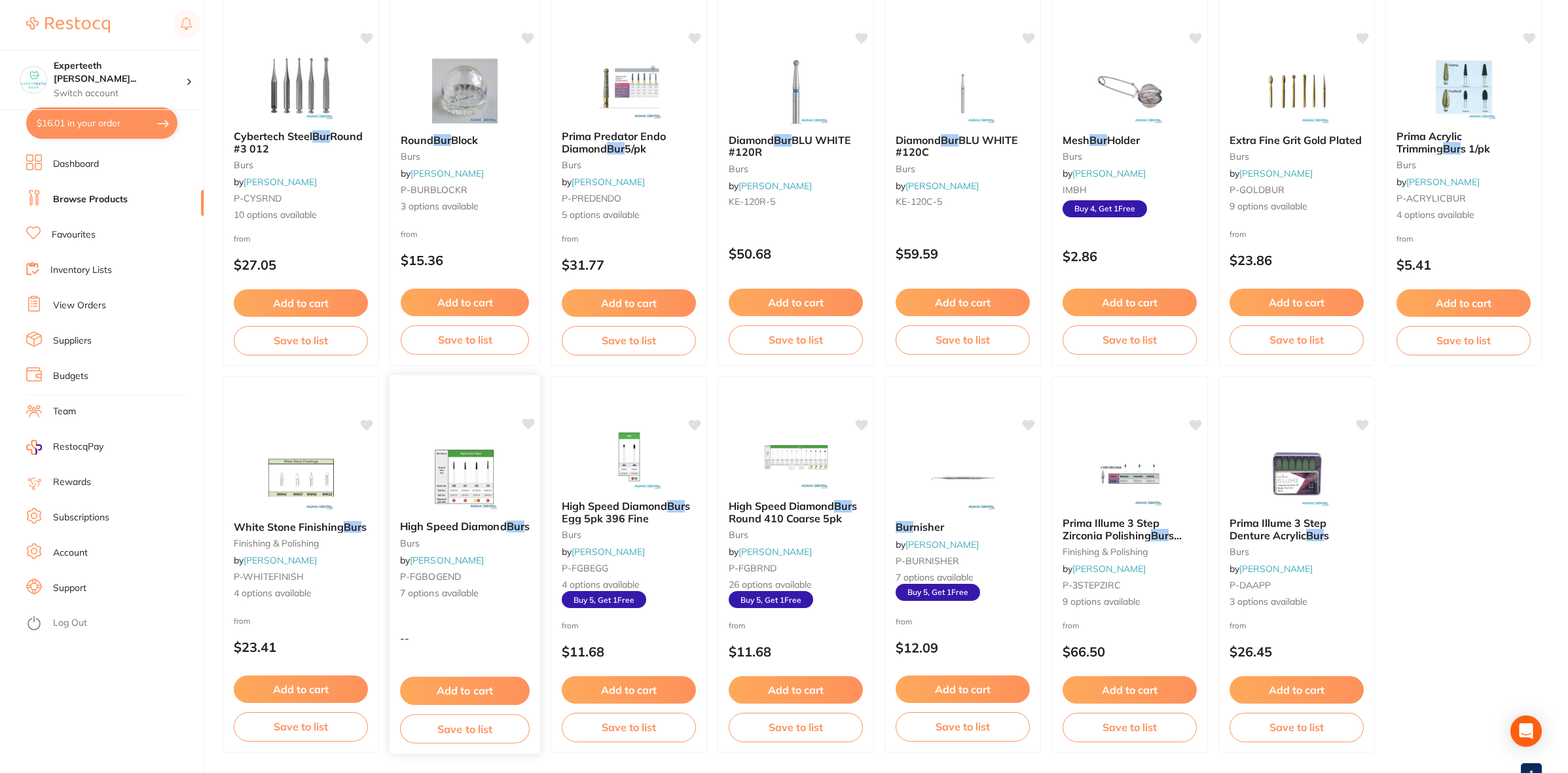
scroll to position [243, 0]
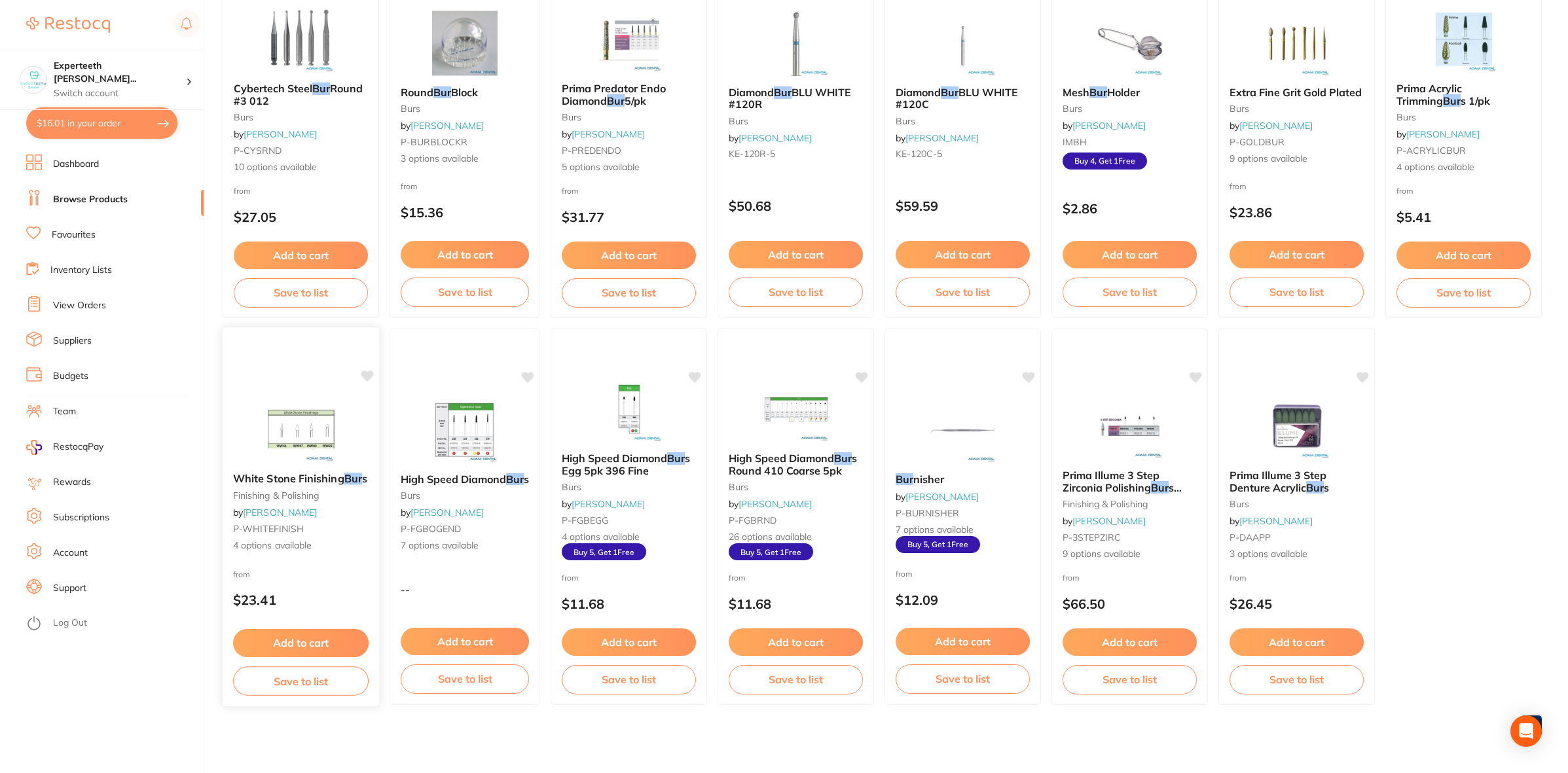
click at [312, 440] on img at bounding box center [300, 429] width 86 height 66
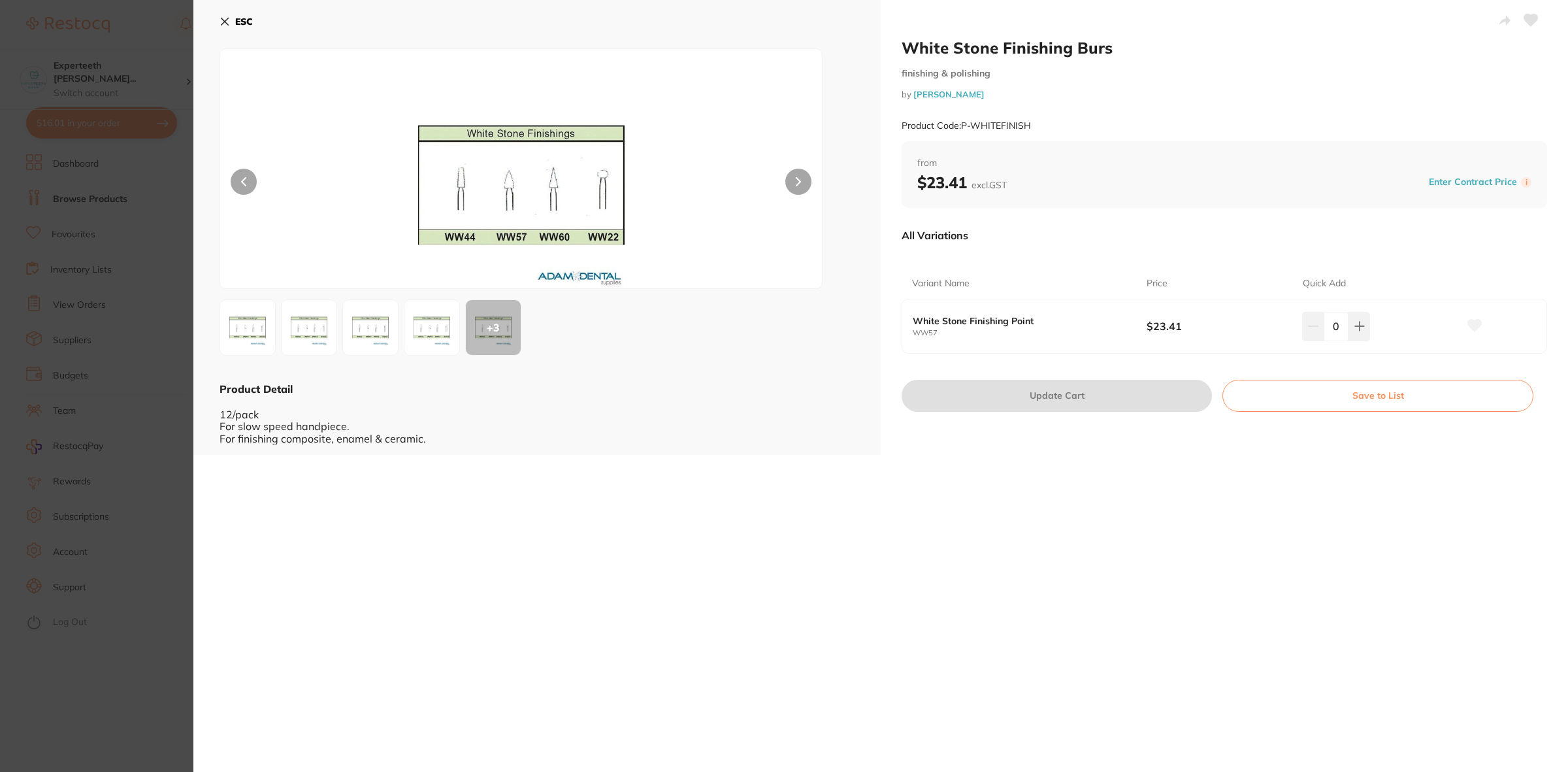
click at [173, 494] on section "White Stone Finishing Burs finishing & polishing by [PERSON_NAME] Product Code:…" at bounding box center [784, 386] width 1568 height 772
